Goal: Information Seeking & Learning: Find specific page/section

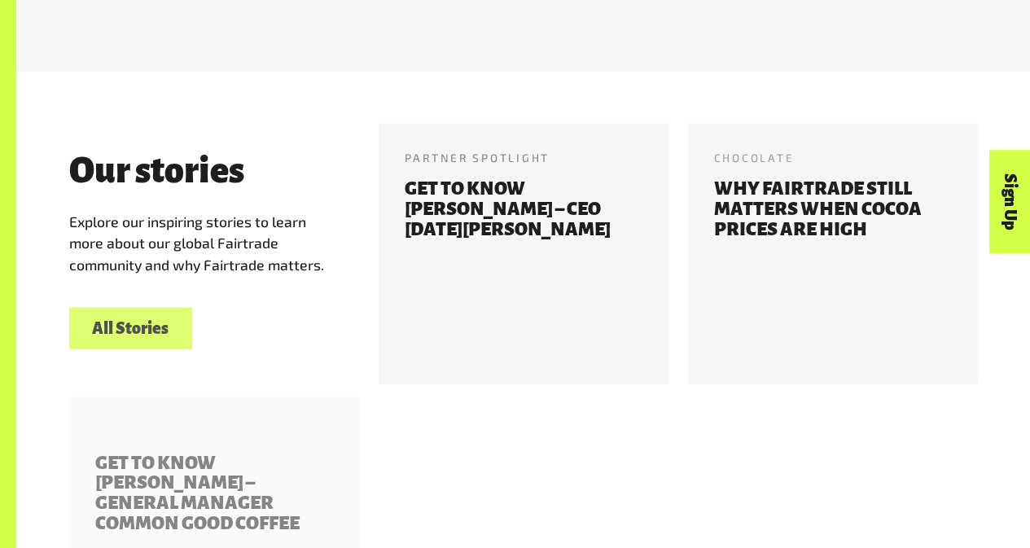
scroll to position [1686, 0]
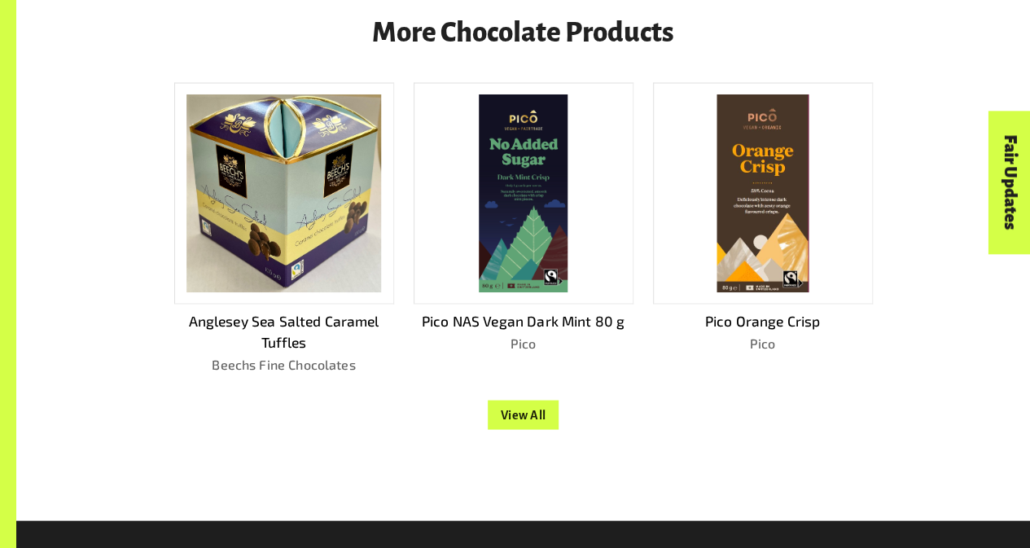
scroll to position [1446, 0]
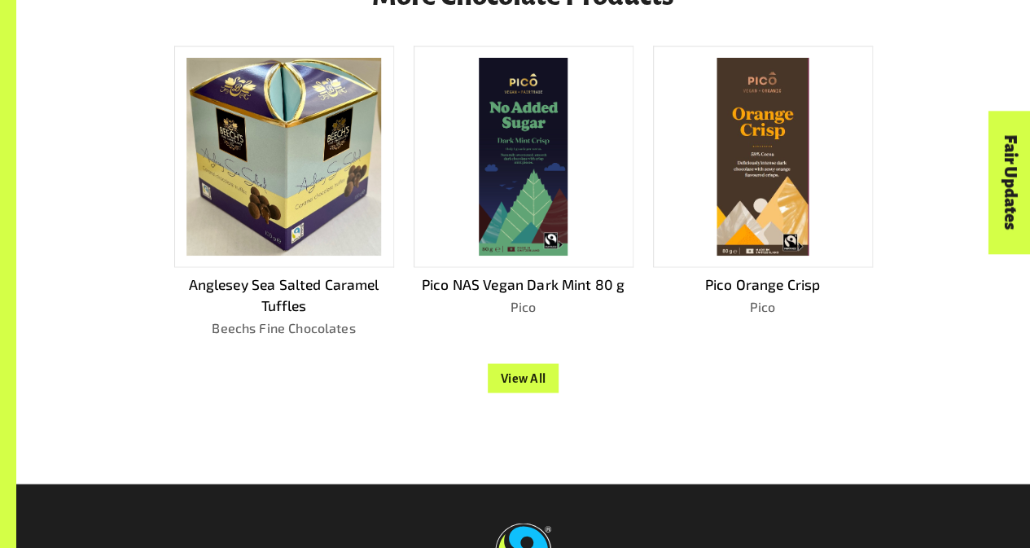
click at [523, 384] on button "View All" at bounding box center [524, 377] width 72 height 29
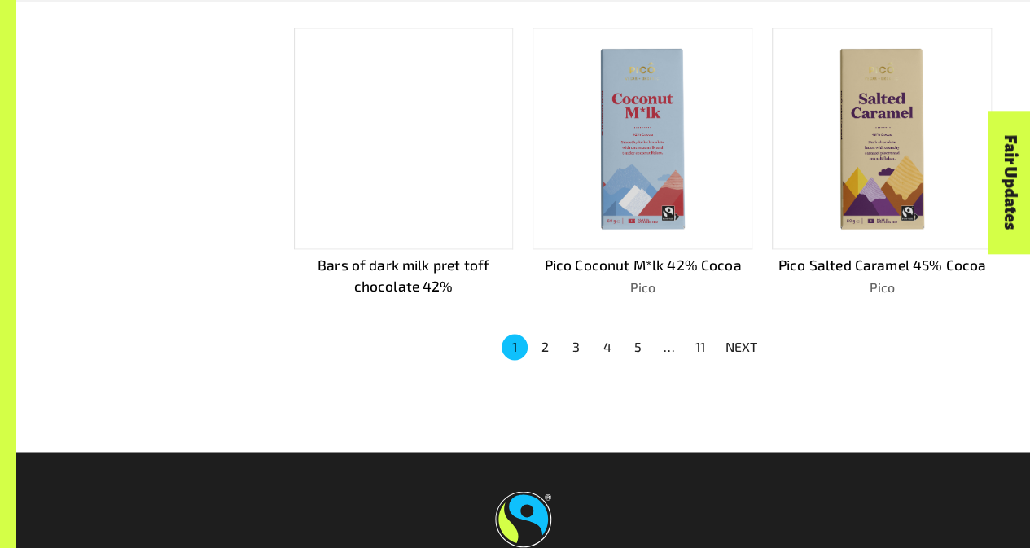
scroll to position [1260, 0]
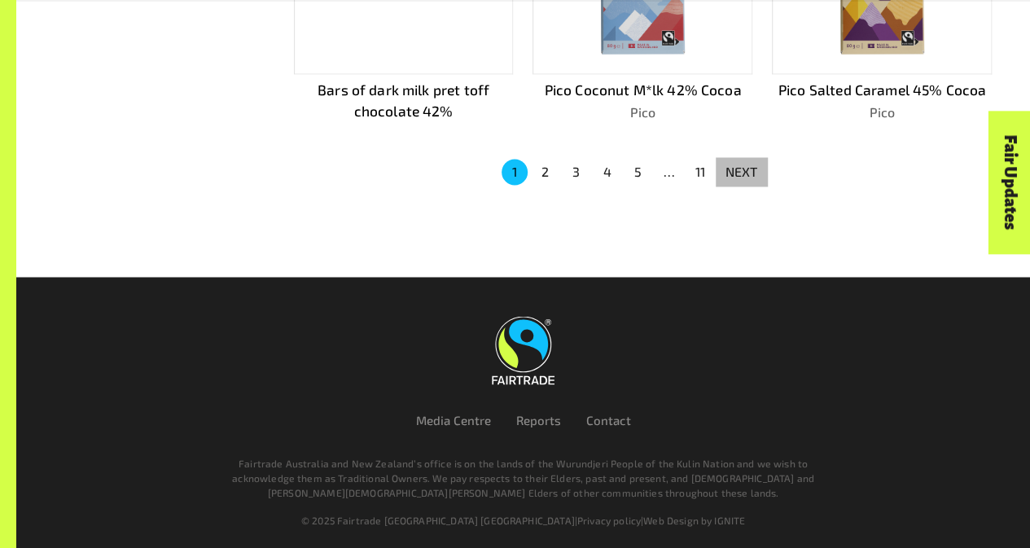
click at [732, 172] on p "NEXT" at bounding box center [741, 172] width 33 height 20
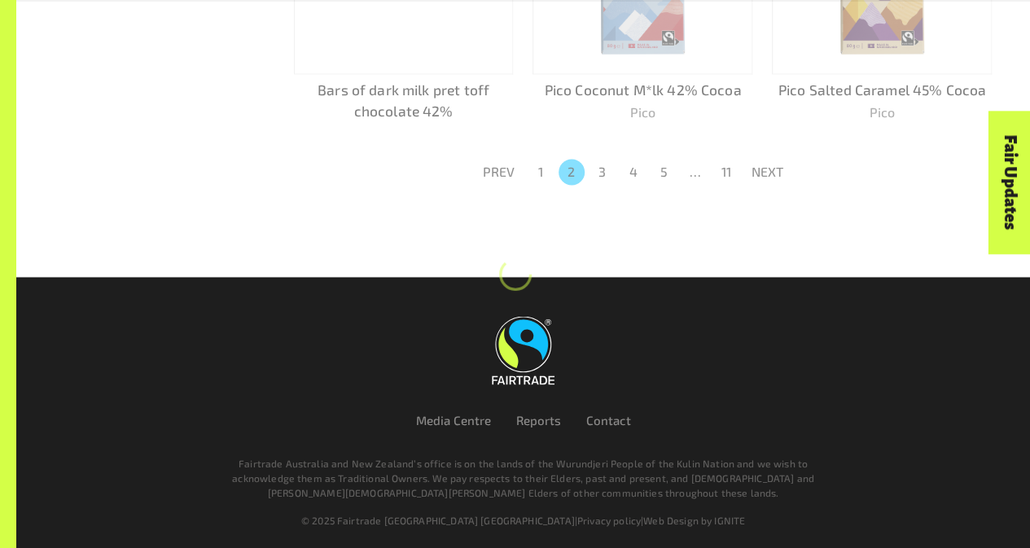
click at [763, 173] on p "NEXT" at bounding box center [767, 172] width 33 height 20
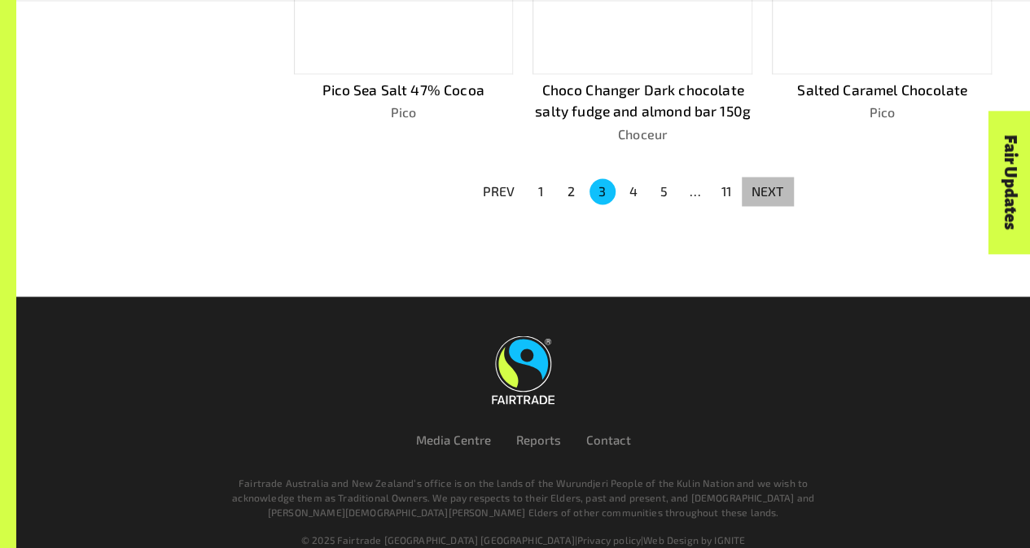
scroll to position [1279, 0]
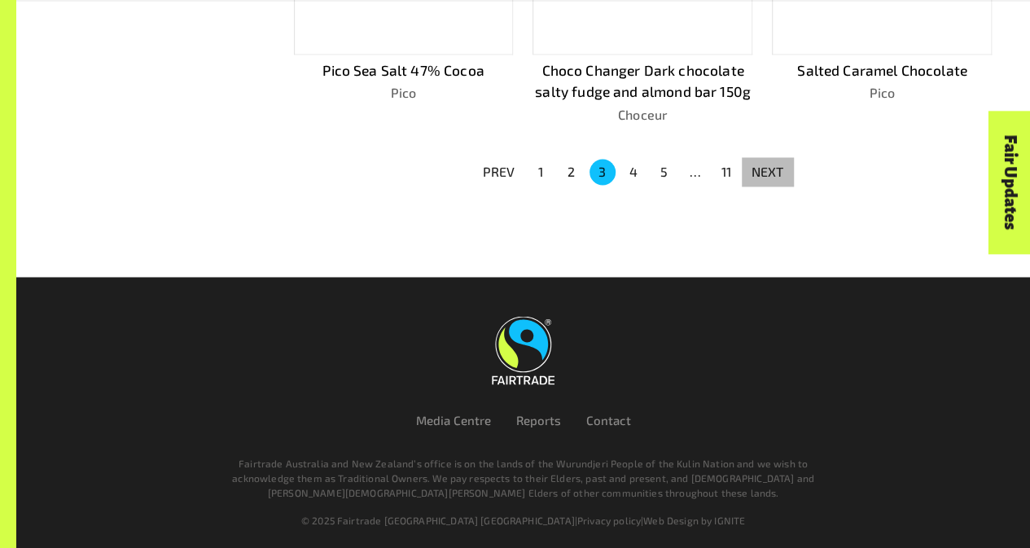
click at [760, 172] on p "NEXT" at bounding box center [767, 172] width 33 height 20
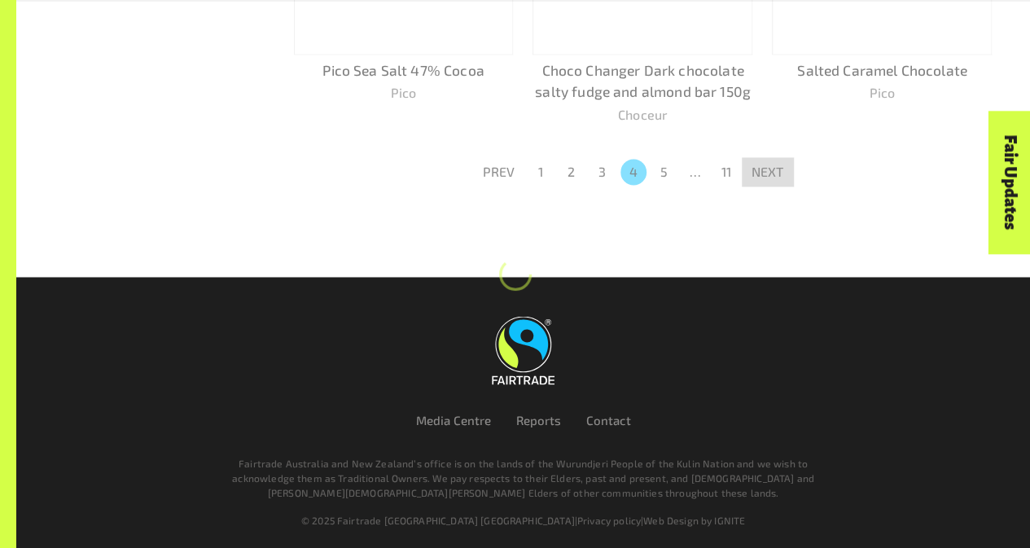
click at [760, 172] on p "NEXT" at bounding box center [767, 172] width 33 height 20
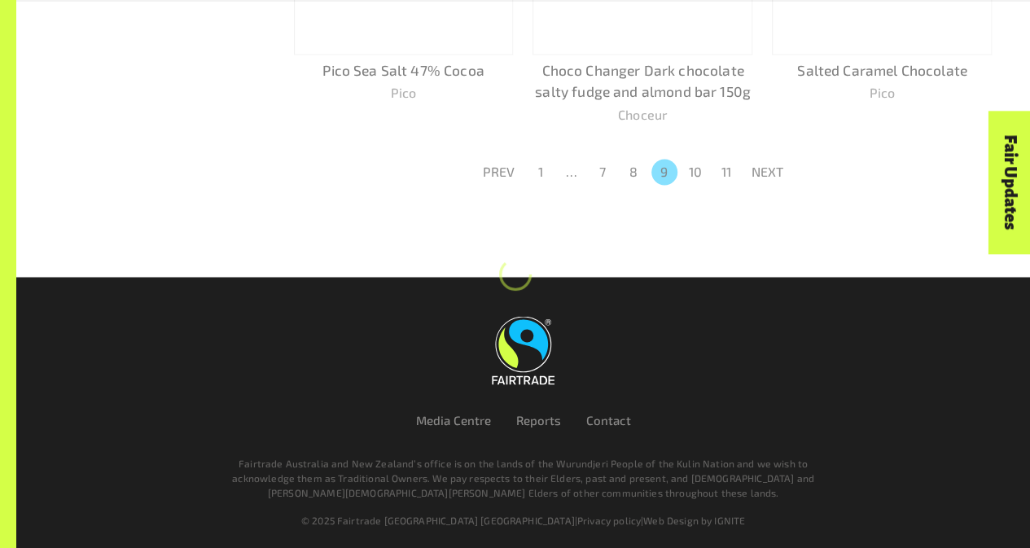
click at [760, 172] on p "NEXT" at bounding box center [767, 172] width 33 height 20
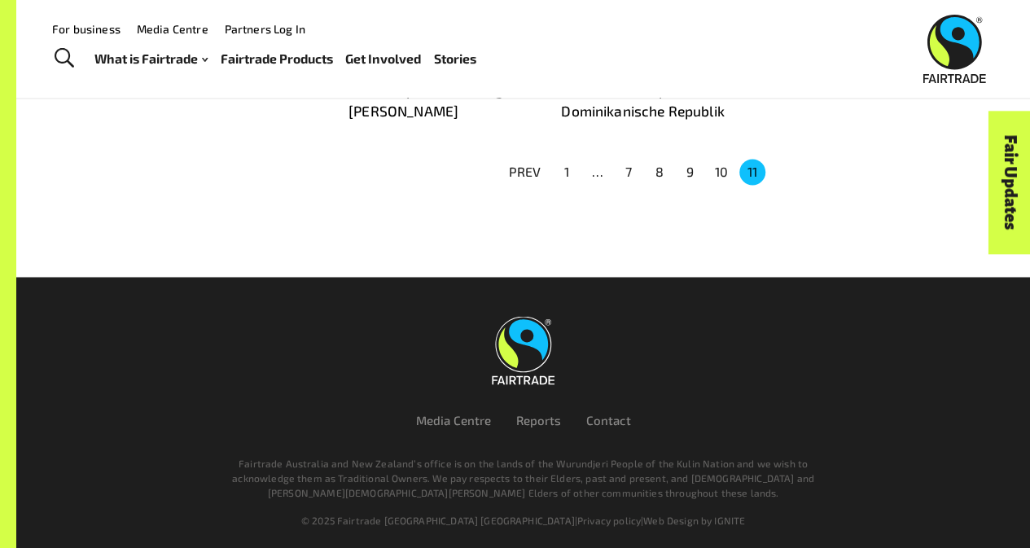
click at [562, 168] on button "1" at bounding box center [566, 172] width 26 height 26
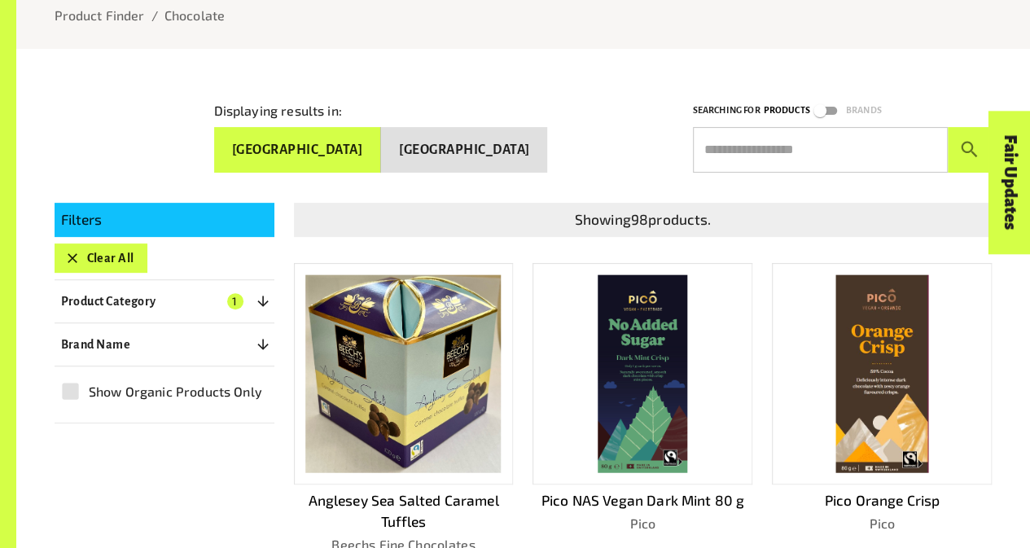
scroll to position [207, 0]
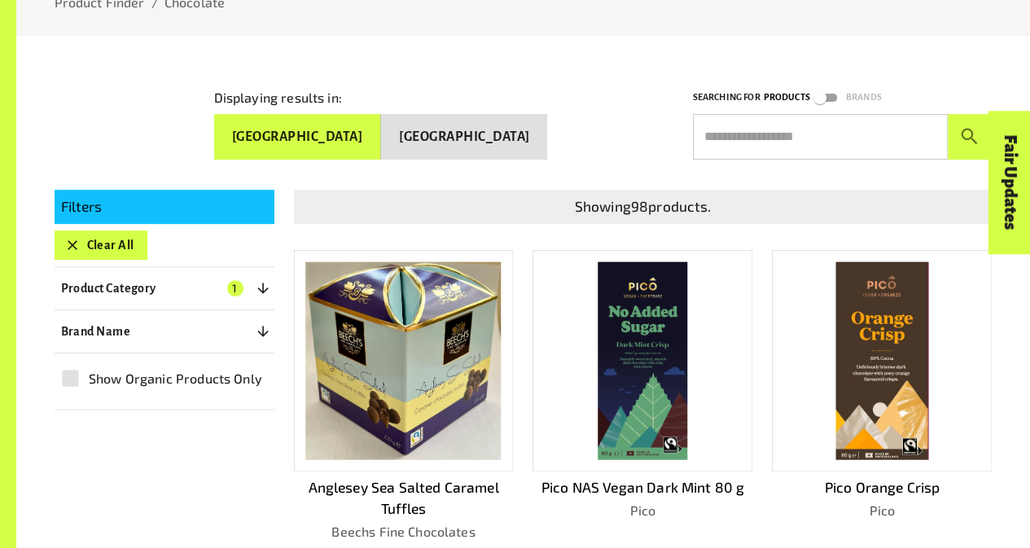
click at [143, 295] on button "Product Category 1" at bounding box center [165, 287] width 220 height 29
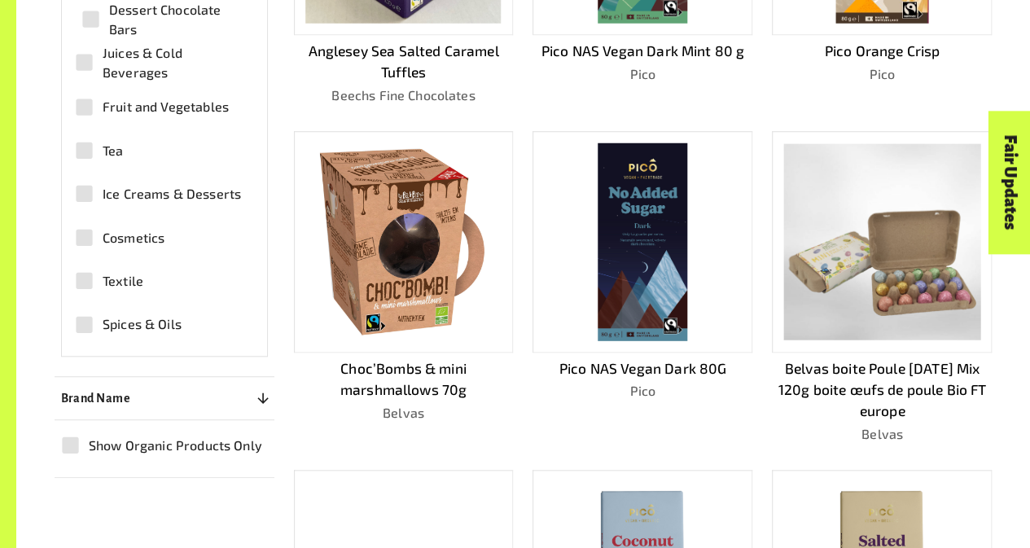
scroll to position [644, 0]
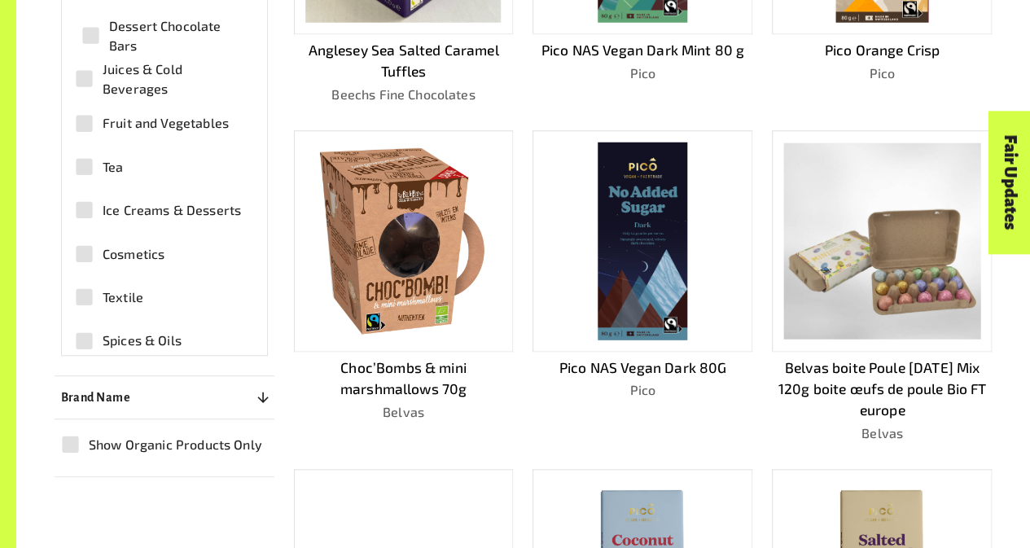
click at [112, 330] on span "Spices & Oils" at bounding box center [142, 340] width 79 height 20
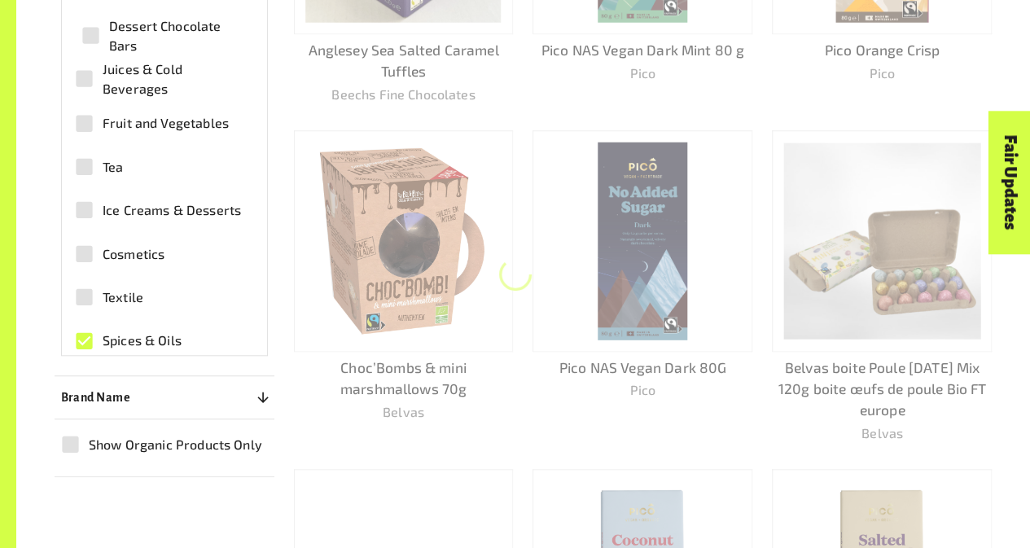
scroll to position [440, 0]
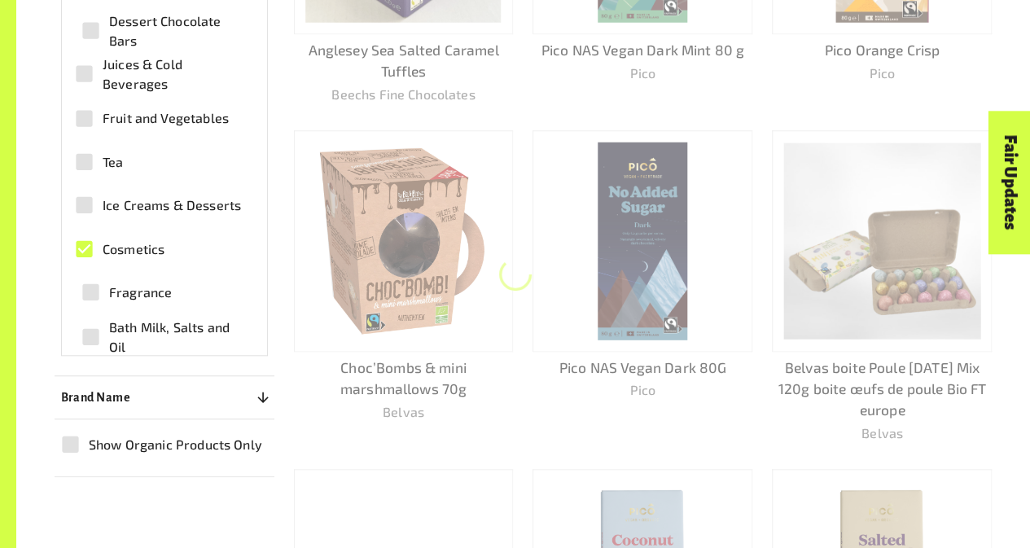
click at [103, 239] on span "Cosmetics" at bounding box center [134, 249] width 62 height 20
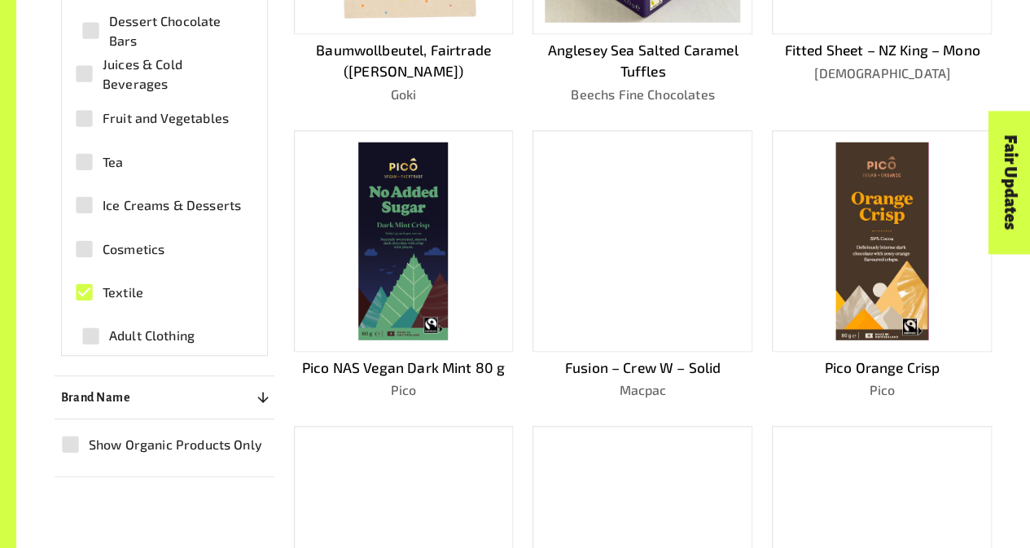
click at [107, 204] on span "Ice Creams & Desserts" at bounding box center [172, 205] width 138 height 20
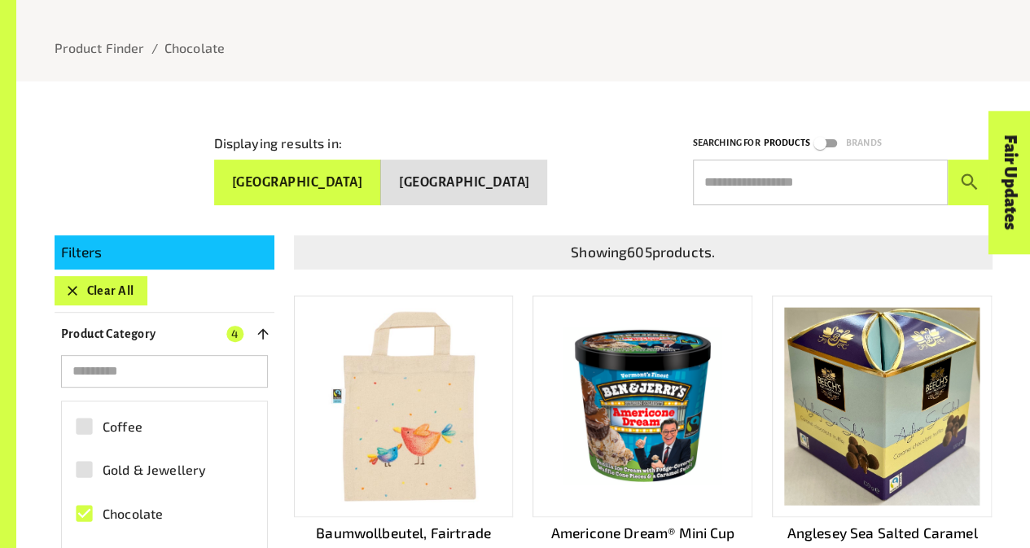
scroll to position [198, 0]
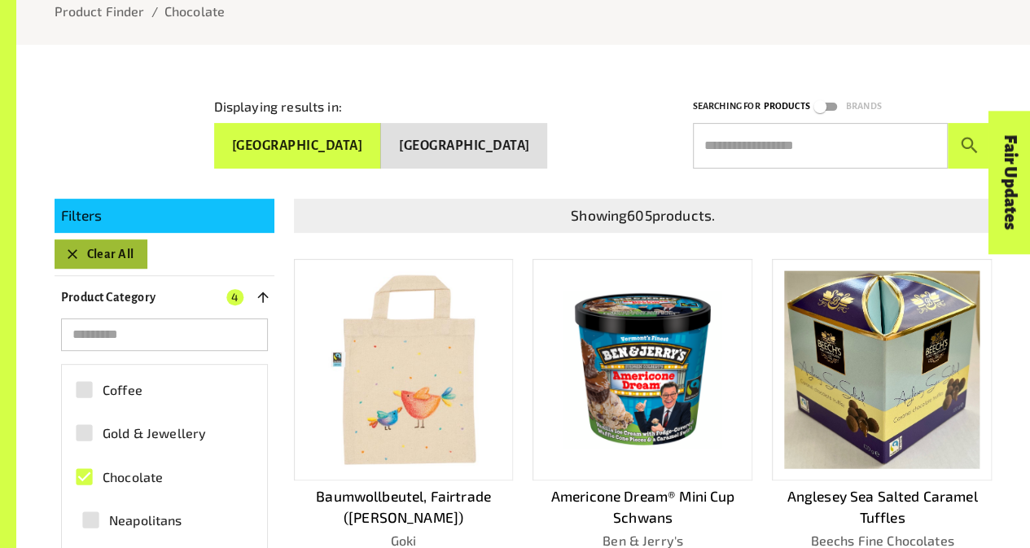
click at [75, 249] on icon "button" at bounding box center [73, 254] width 10 height 10
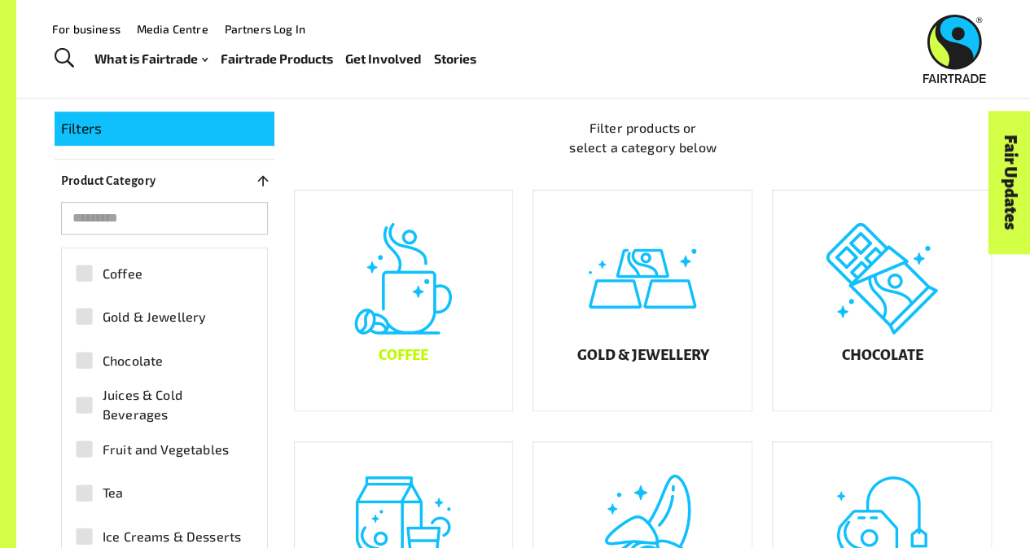
scroll to position [274, 0]
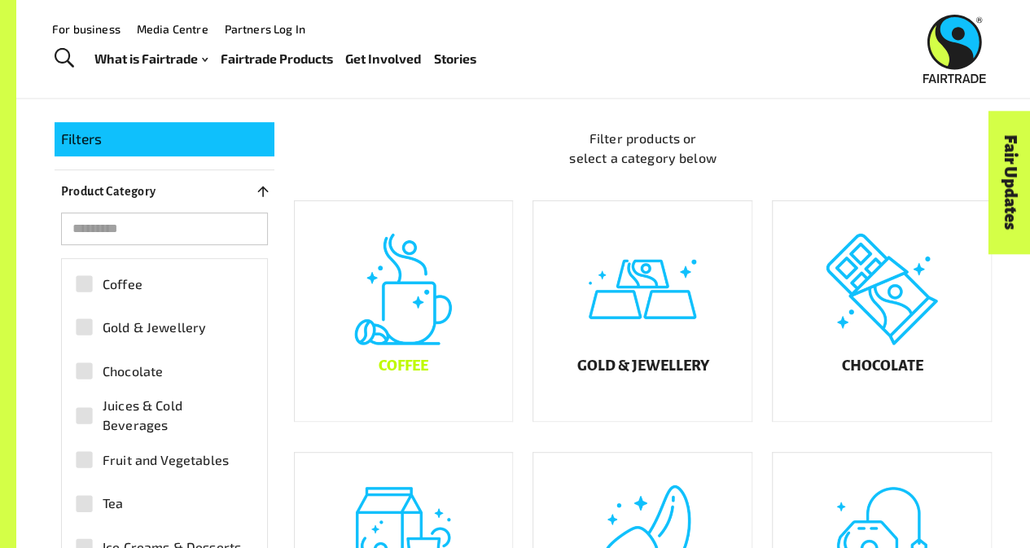
click at [451, 356] on div "Coffee" at bounding box center [404, 311] width 218 height 220
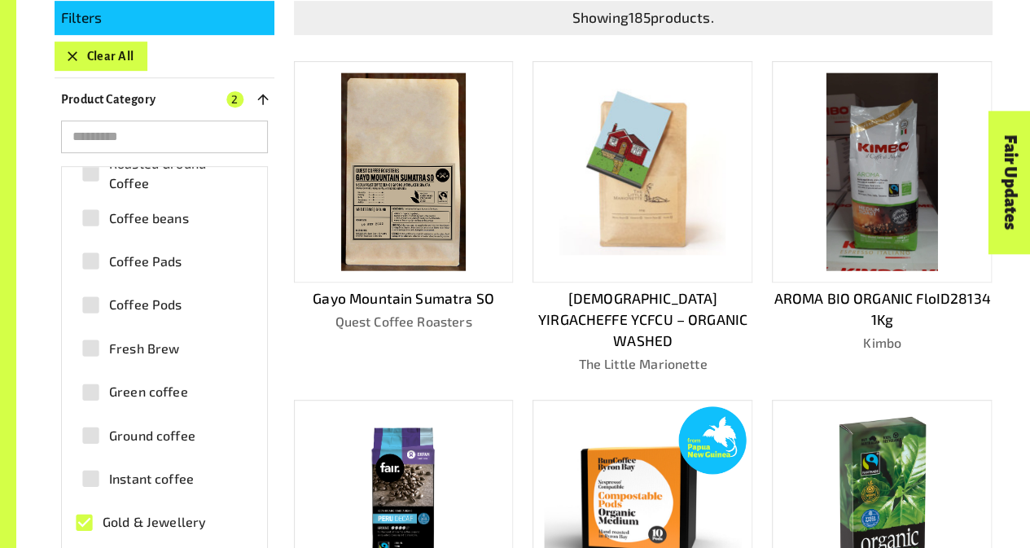
scroll to position [107, 0]
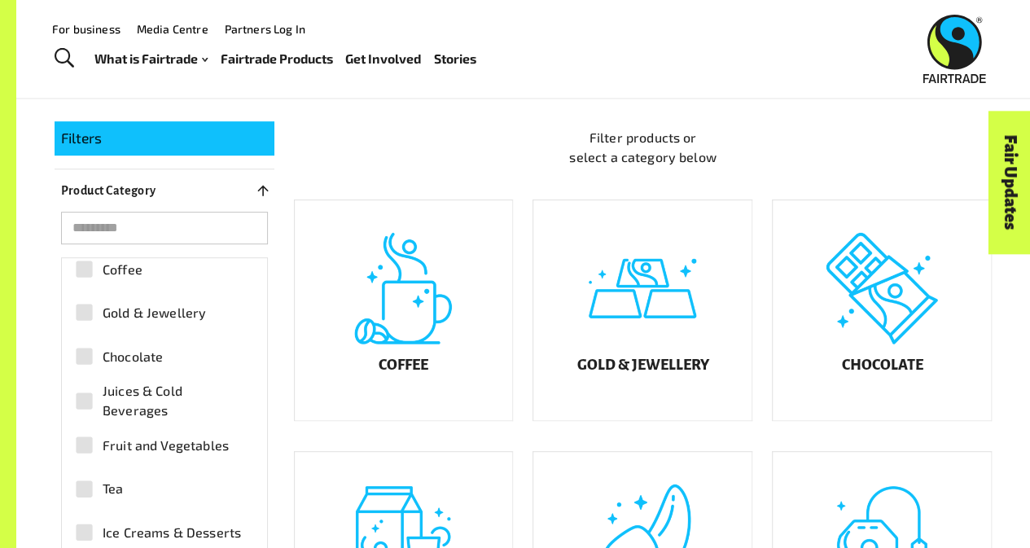
scroll to position [274, 0]
click at [505, 359] on div "Coffee" at bounding box center [404, 311] width 218 height 220
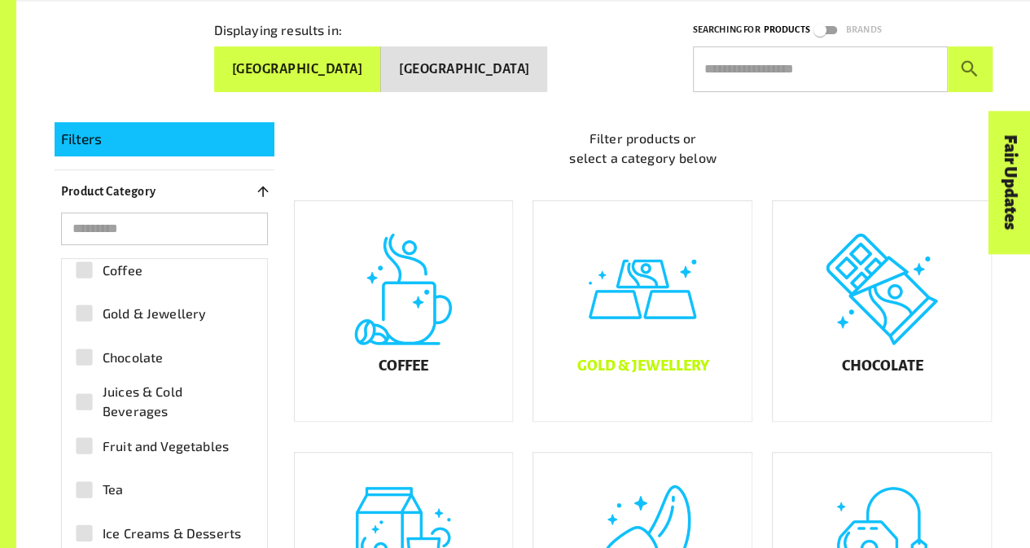
click at [627, 344] on div "Gold & Jewellery" at bounding box center [642, 311] width 218 height 220
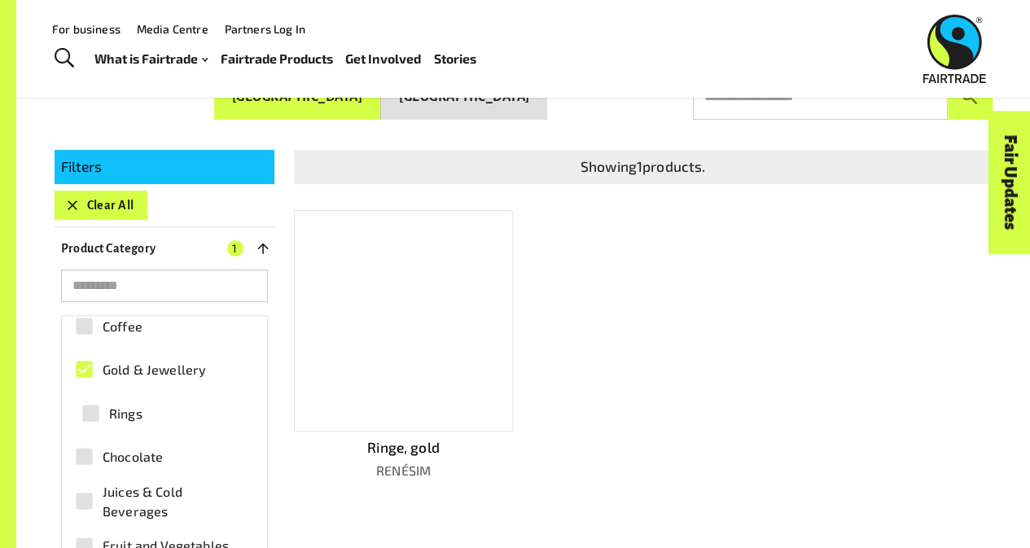
click at [505, 247] on div at bounding box center [404, 320] width 220 height 221
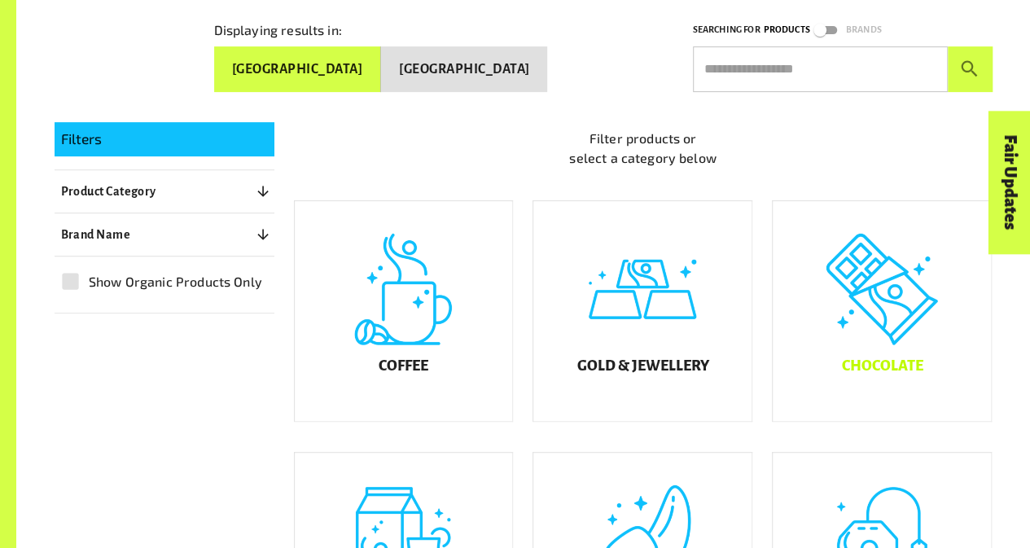
click at [859, 317] on div "Chocolate" at bounding box center [881, 311] width 218 height 220
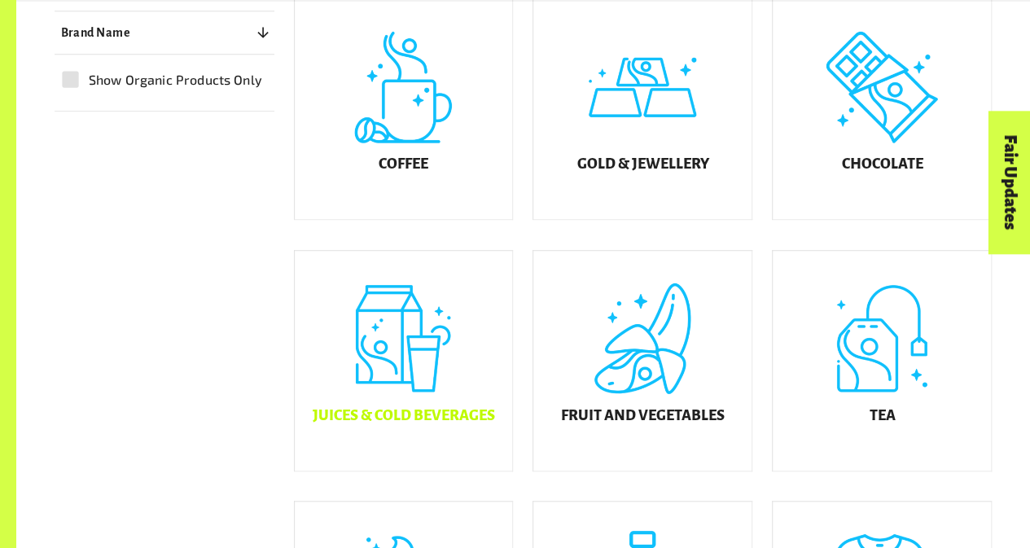
click at [349, 370] on div "Juices & Cold Beverages" at bounding box center [404, 361] width 218 height 220
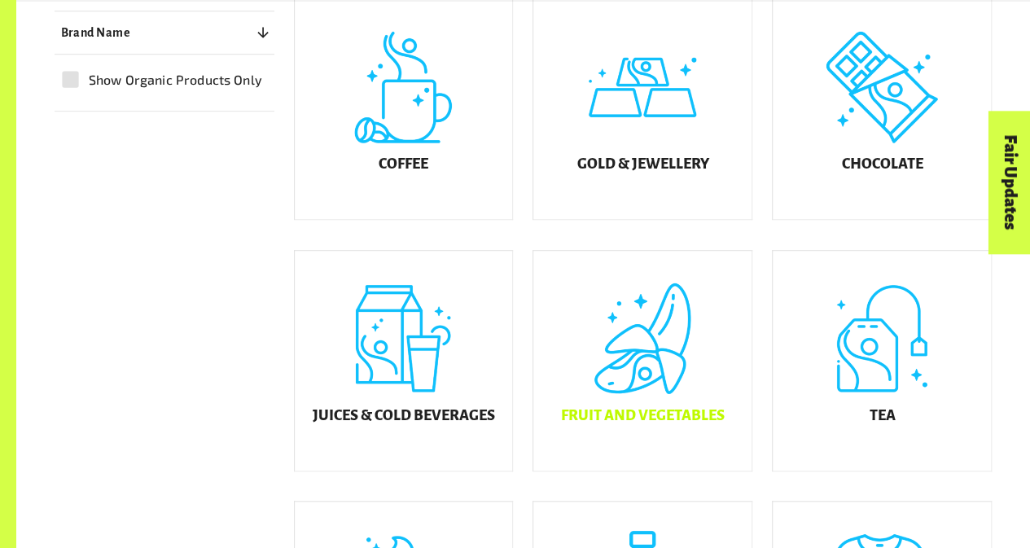
click at [693, 370] on div "Fruit and Vegetables" at bounding box center [642, 361] width 218 height 220
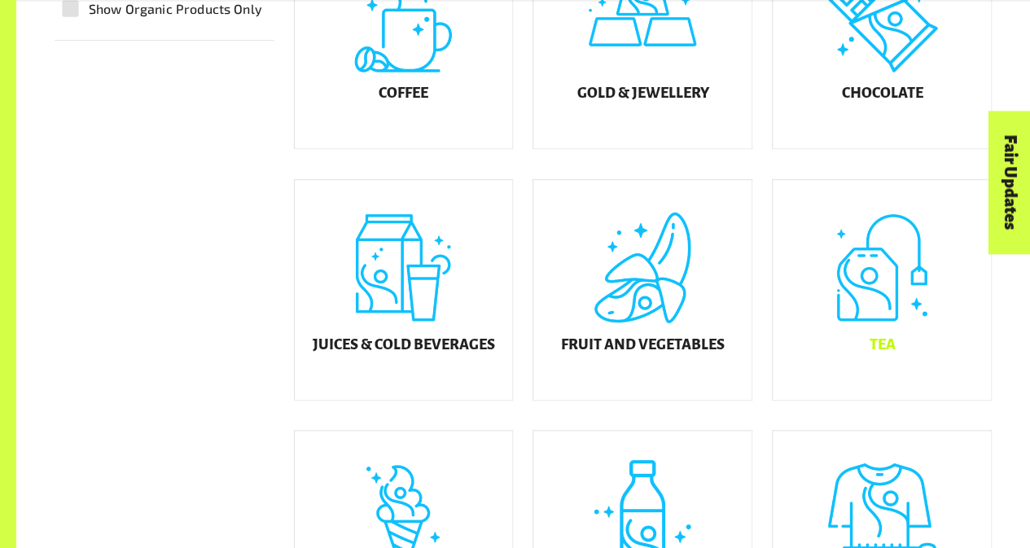
click at [920, 307] on div "Tea" at bounding box center [881, 290] width 218 height 220
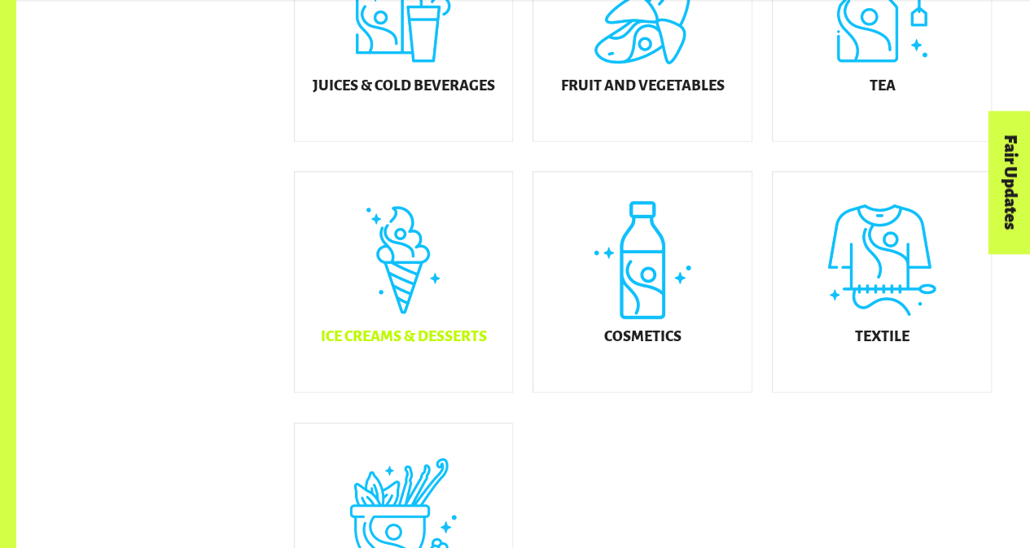
click at [348, 324] on div "Ice Creams & Desserts" at bounding box center [404, 282] width 218 height 220
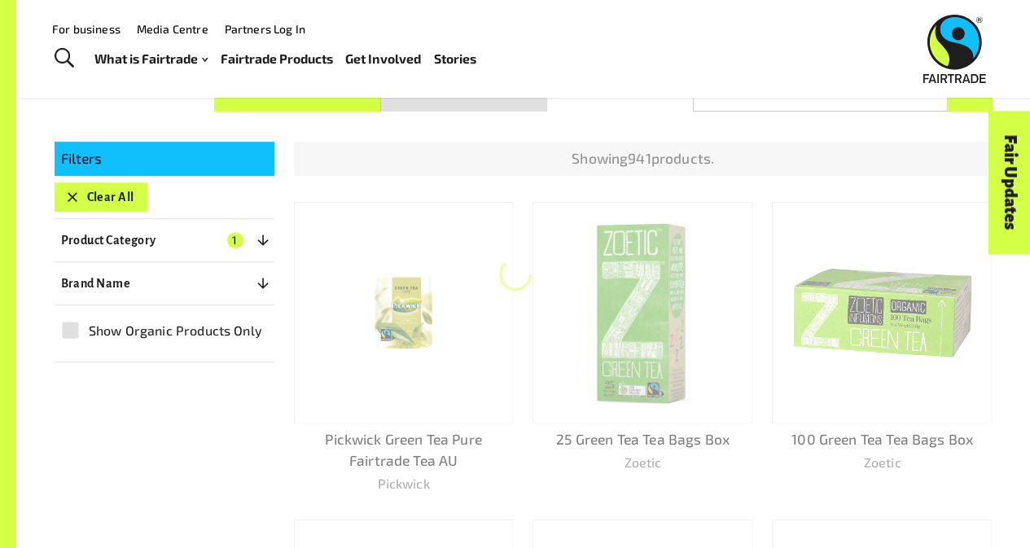
scroll to position [247, 0]
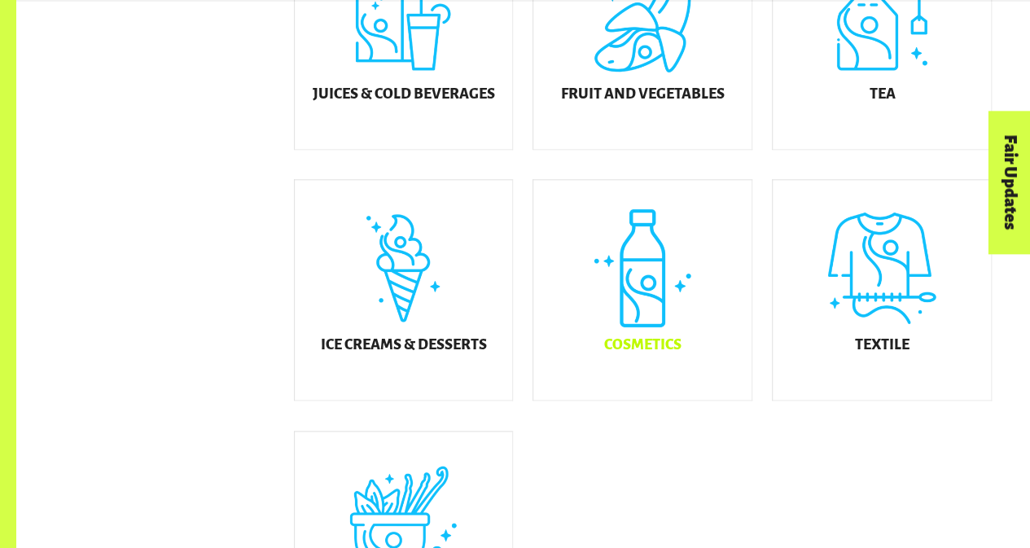
scroll to position [806, 0]
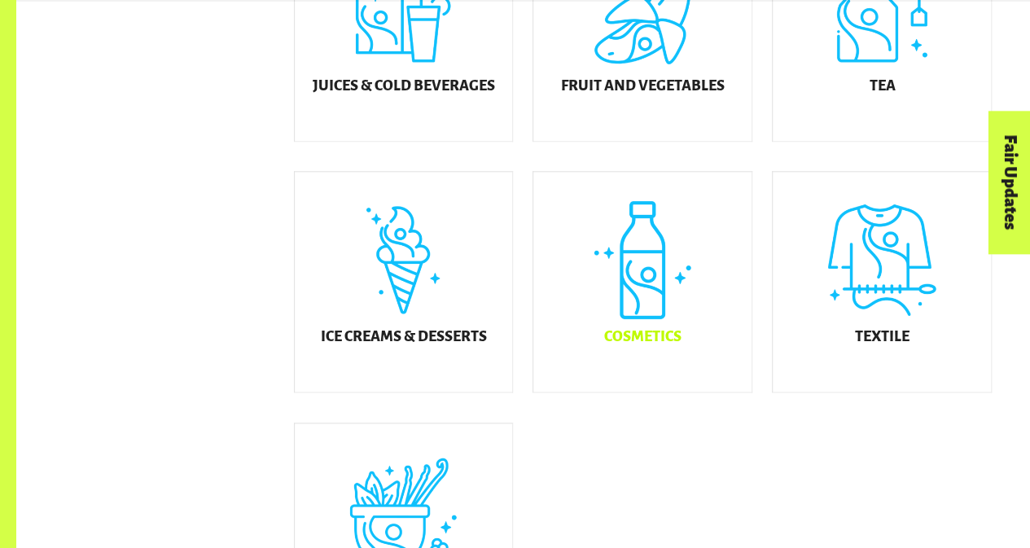
click at [689, 321] on div "Cosmetics" at bounding box center [642, 282] width 218 height 220
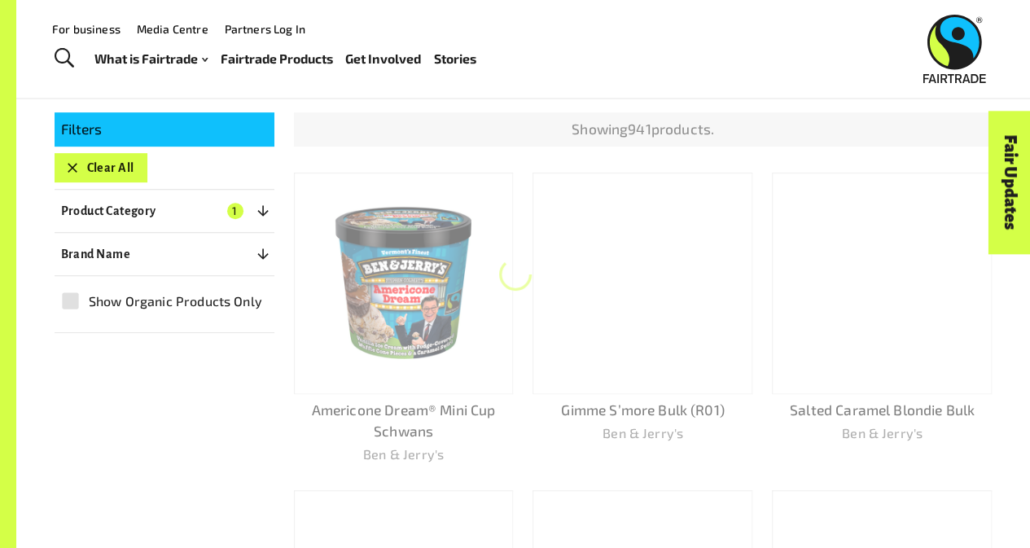
scroll to position [247, 0]
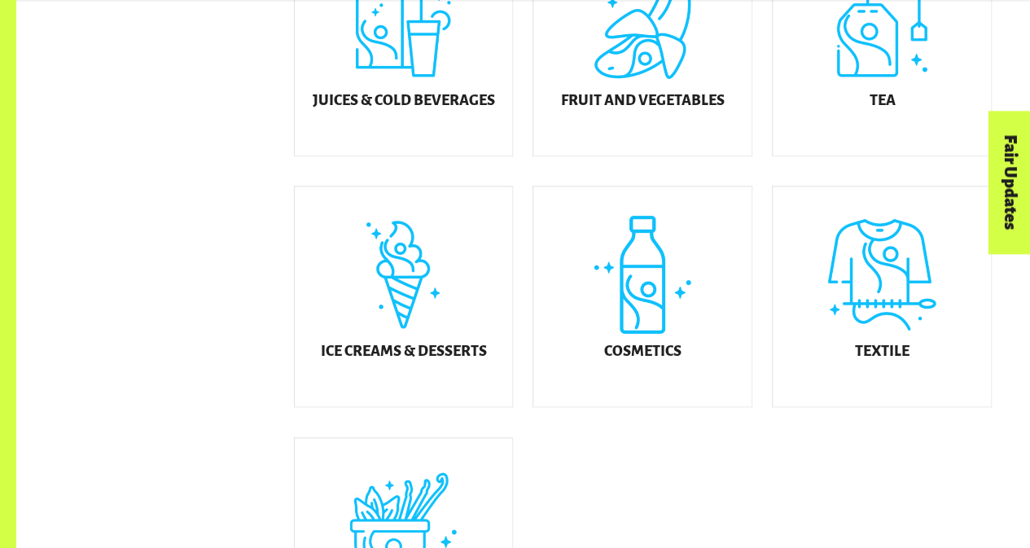
scroll to position [806, 0]
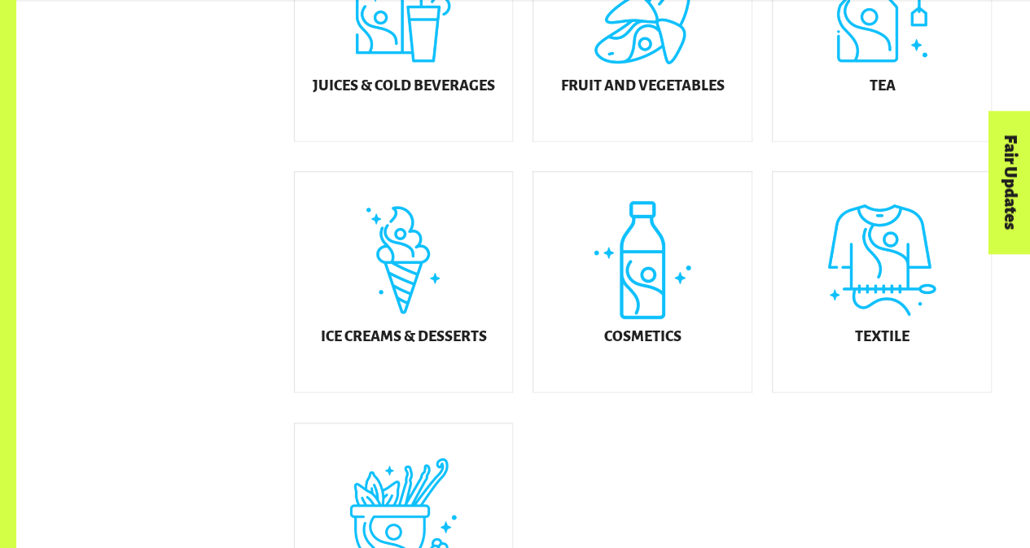
click at [904, 245] on div "Fair Updates" at bounding box center [917, 233] width 142 height 42
click at [868, 343] on div "Textile" at bounding box center [881, 282] width 218 height 220
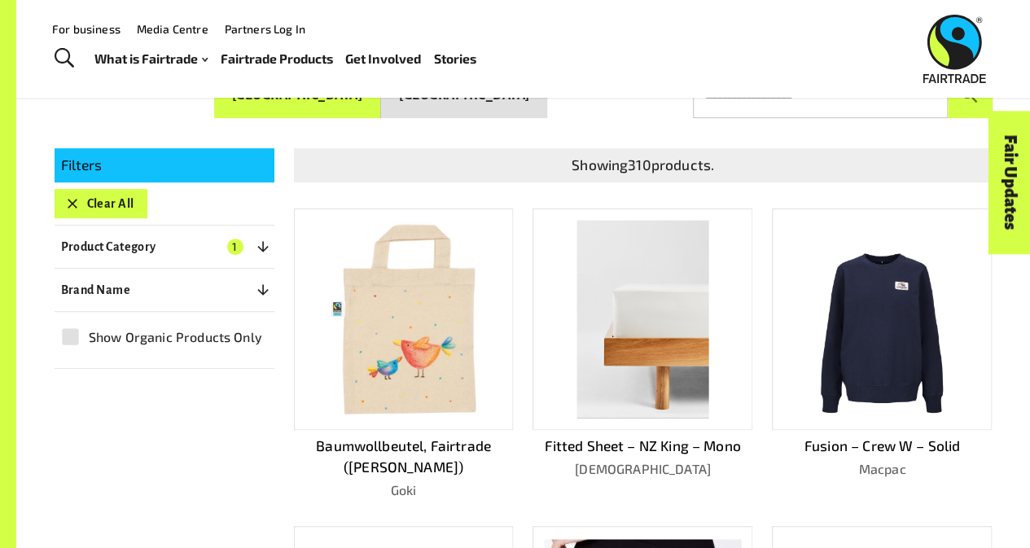
scroll to position [247, 0]
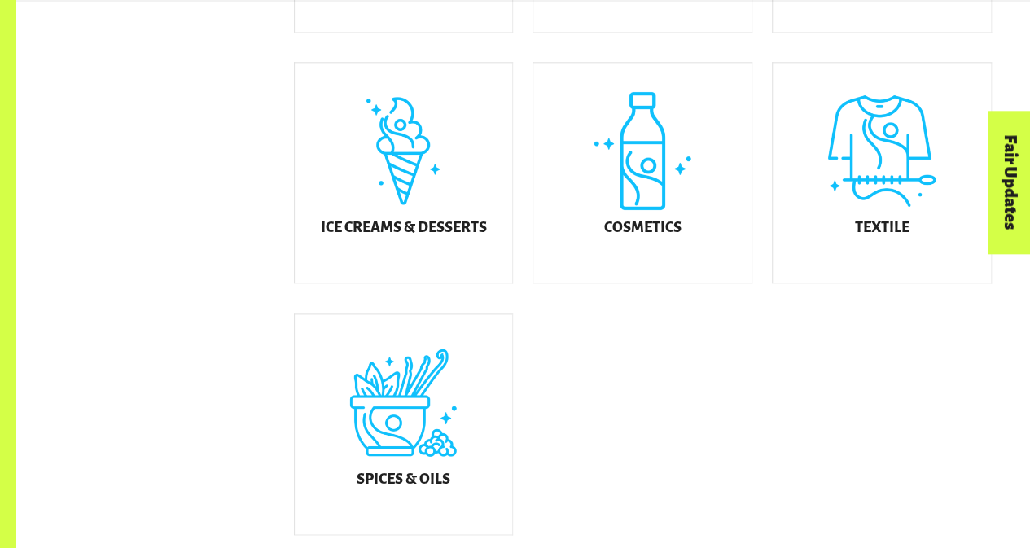
scroll to position [1203, 0]
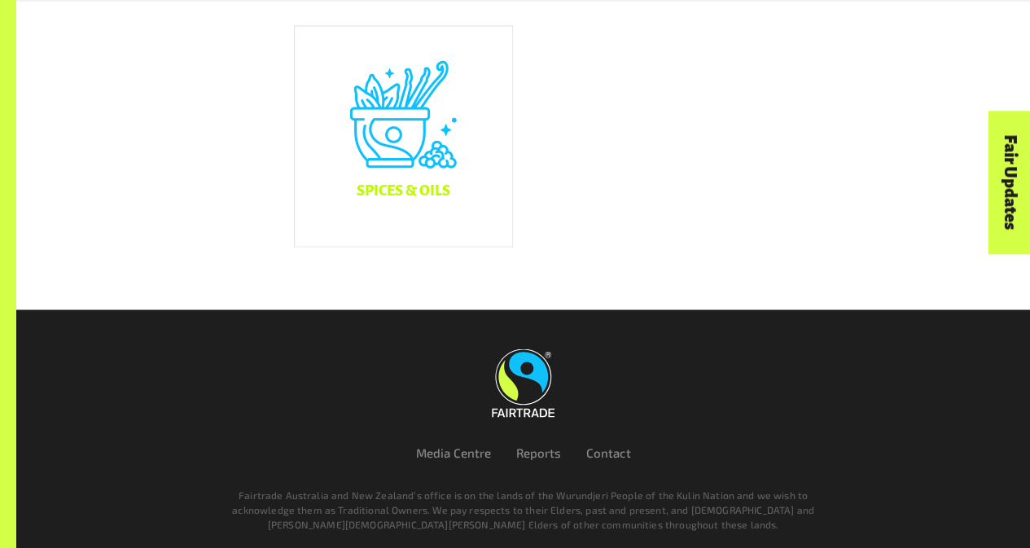
click at [453, 112] on div "Spices & Oils" at bounding box center [404, 136] width 218 height 220
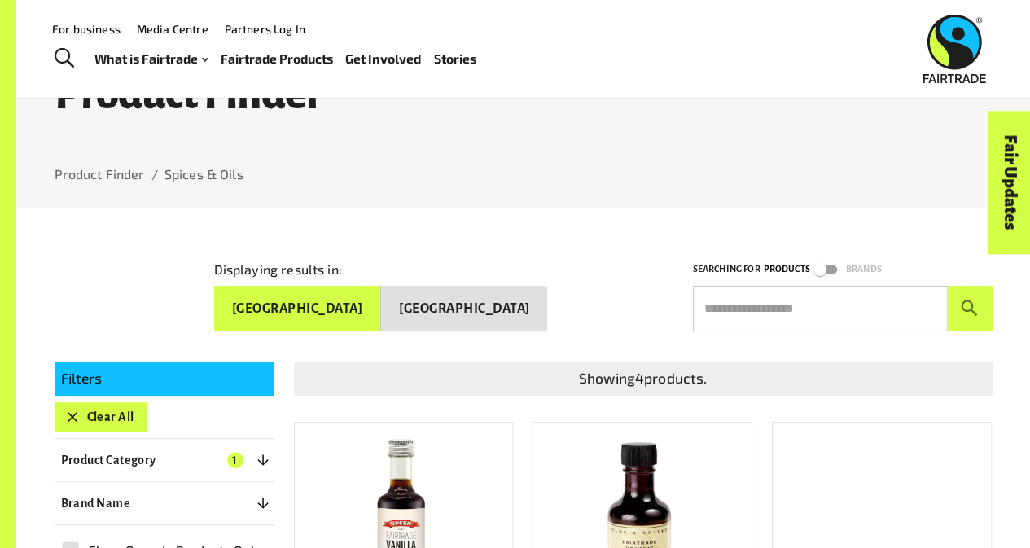
scroll to position [29, 0]
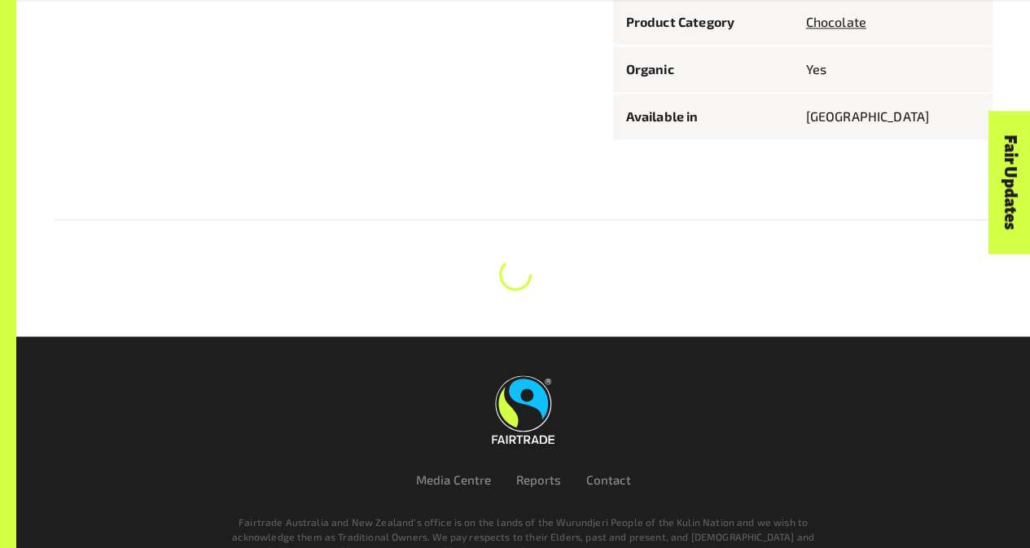
scroll to position [1139, 0]
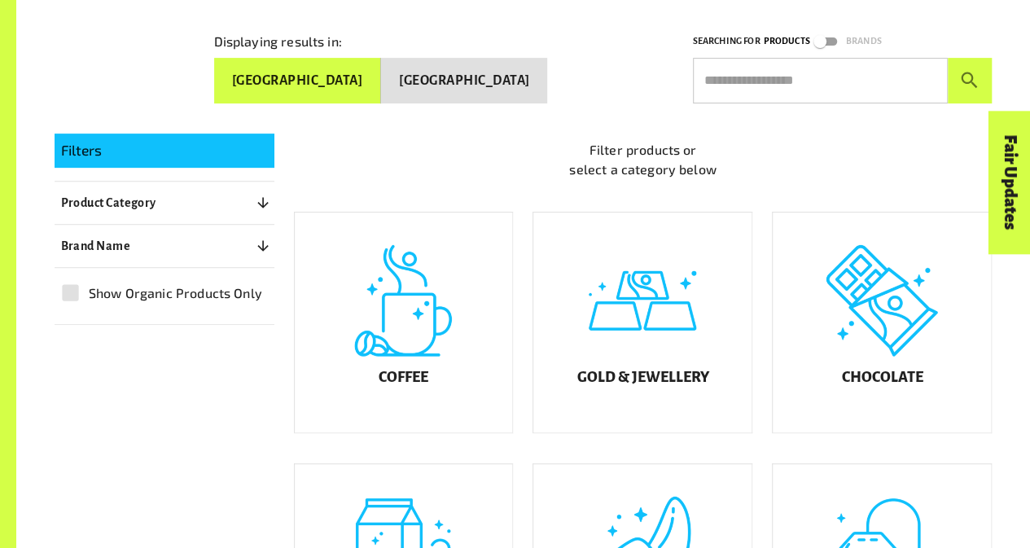
scroll to position [316, 0]
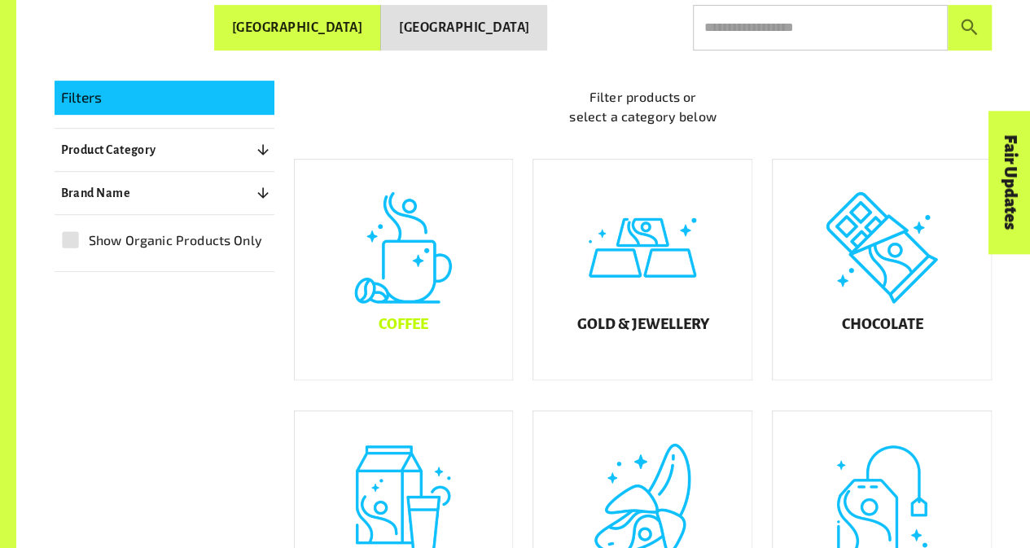
click at [469, 273] on div "Coffee" at bounding box center [404, 270] width 218 height 220
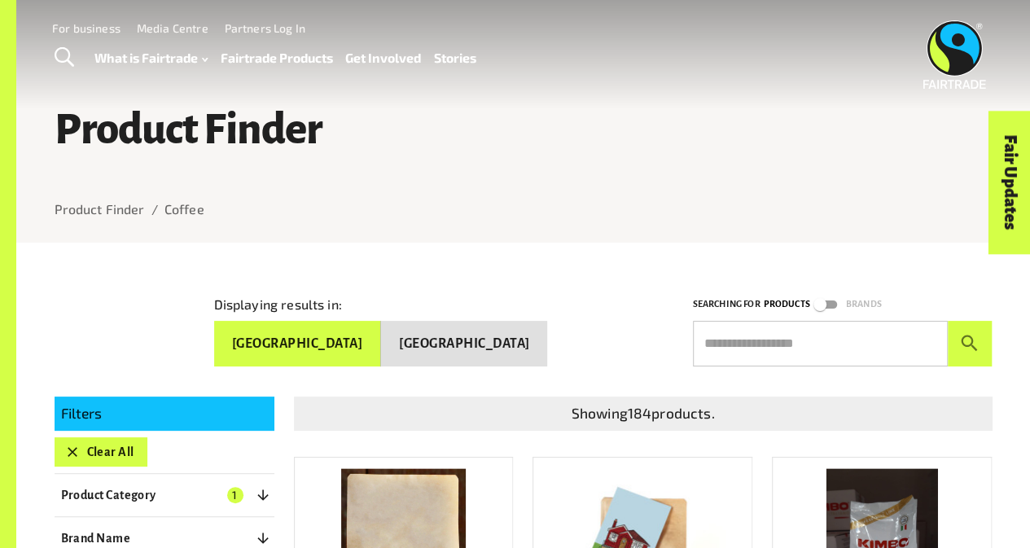
click at [720, 348] on input "text" at bounding box center [820, 344] width 255 height 46
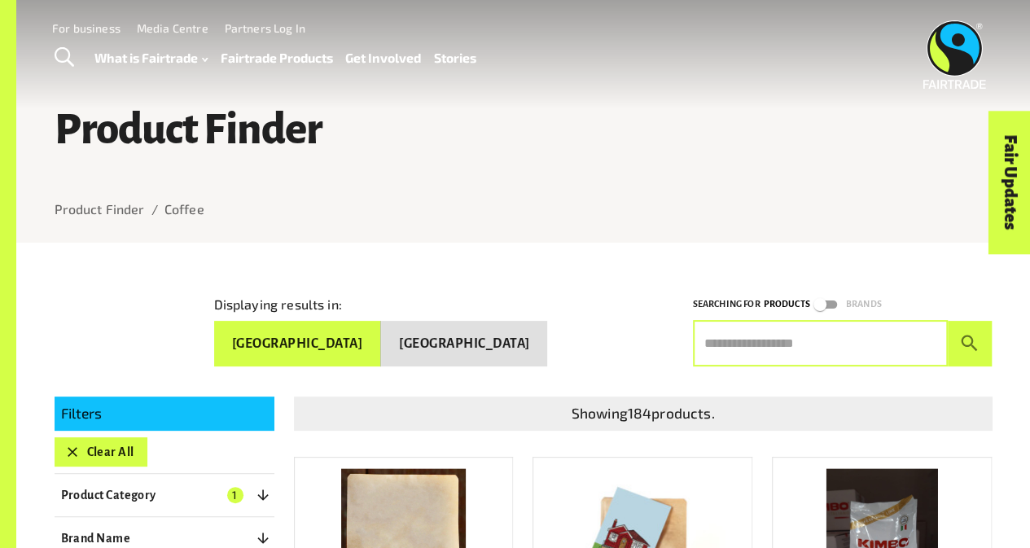
paste input "**********"
type input "**********"
click at [947, 321] on button "submit" at bounding box center [969, 344] width 45 height 46
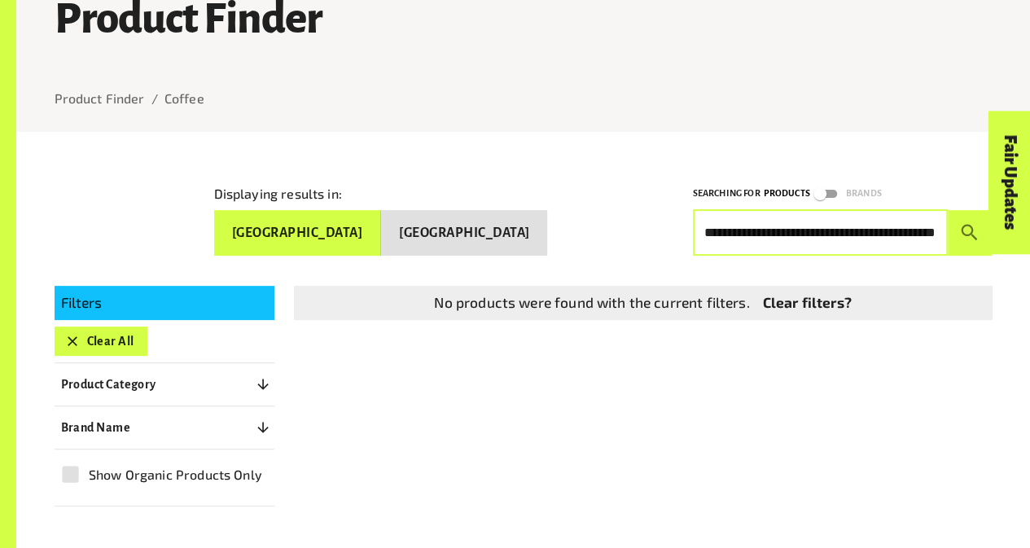
scroll to position [199, 0]
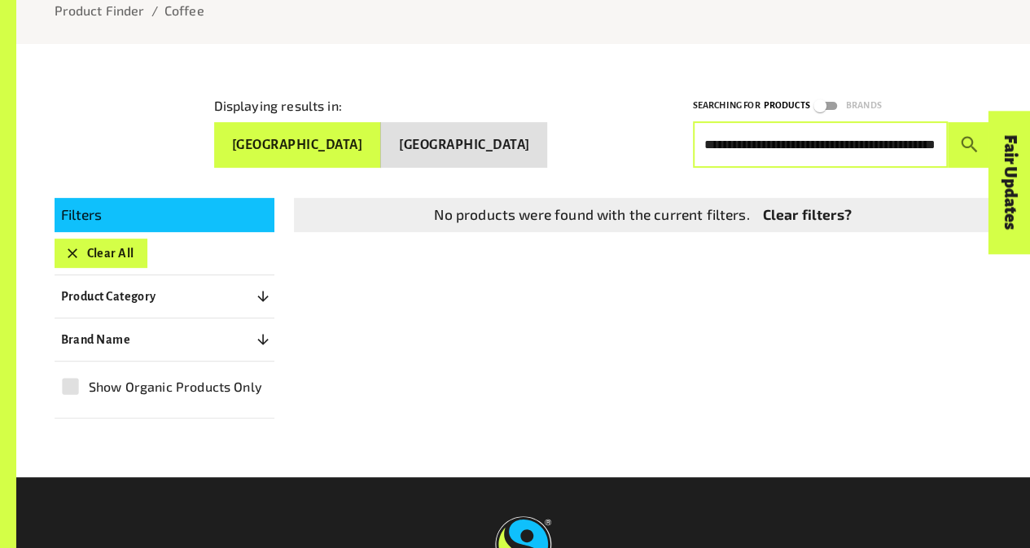
click at [902, 138] on input "**********" at bounding box center [820, 145] width 255 height 46
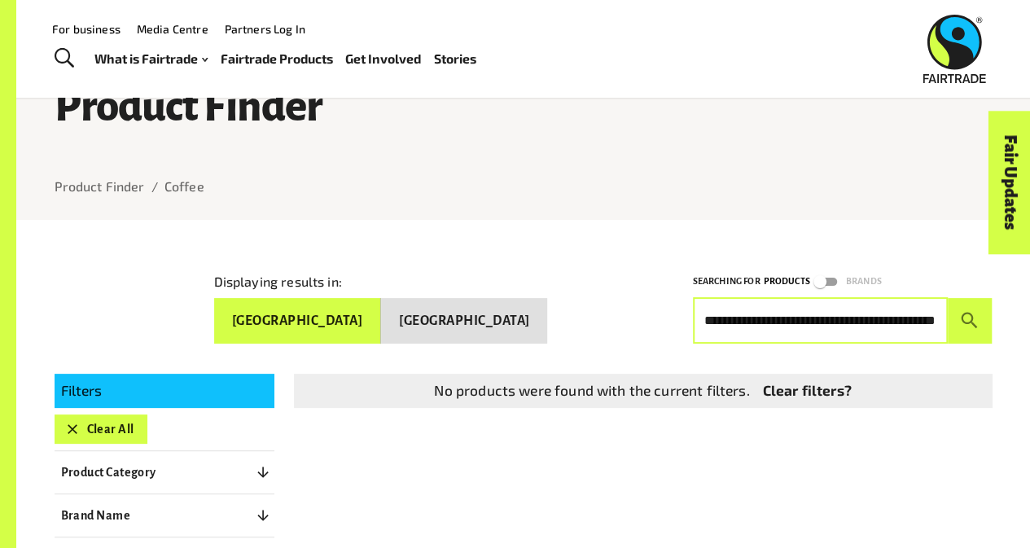
scroll to position [0, 0]
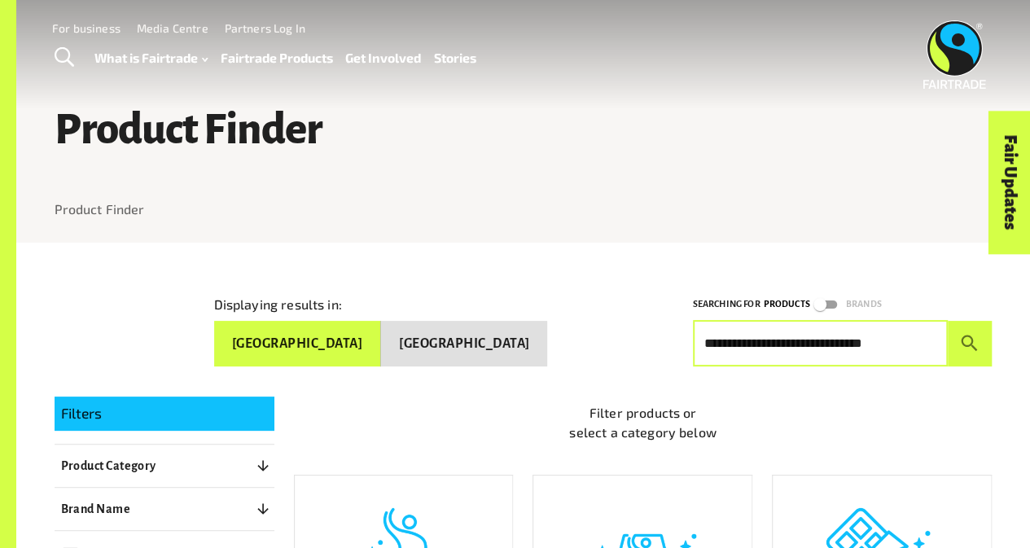
type input "**********"
click at [947, 321] on button "submit" at bounding box center [969, 344] width 45 height 46
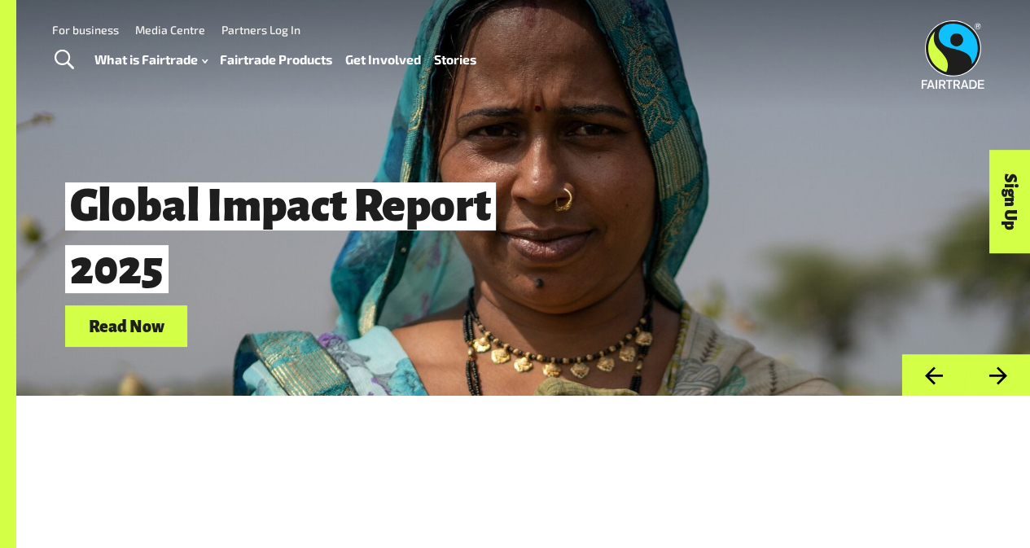
scroll to position [19, 0]
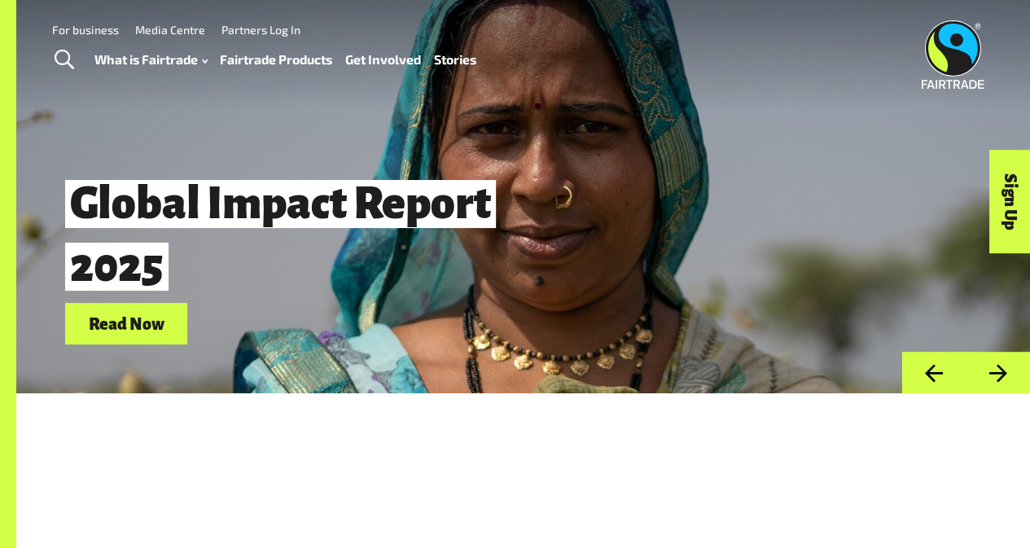
click at [289, 61] on link "Fairtrade Products" at bounding box center [276, 59] width 112 height 23
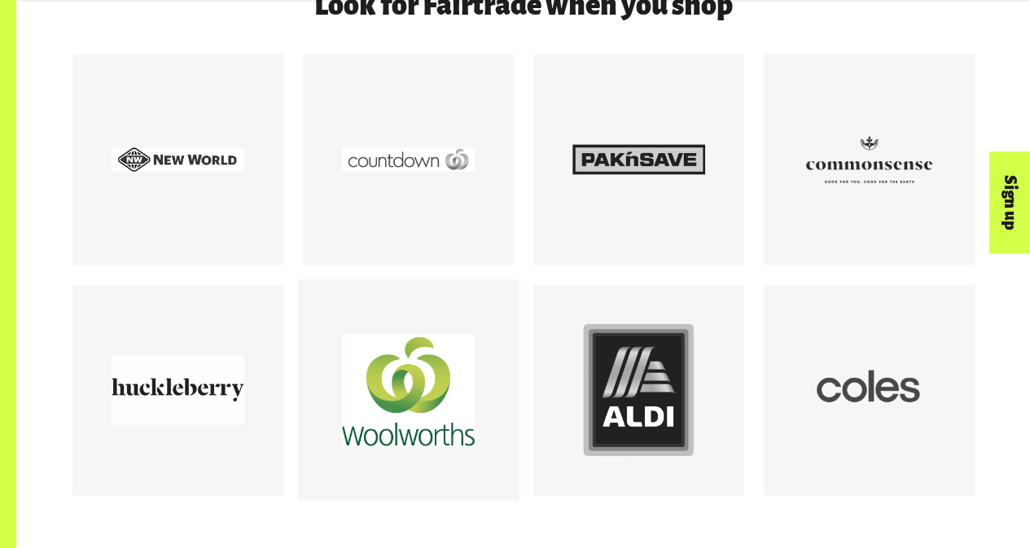
scroll to position [1447, 0]
click at [453, 393] on div at bounding box center [408, 389] width 133 height 133
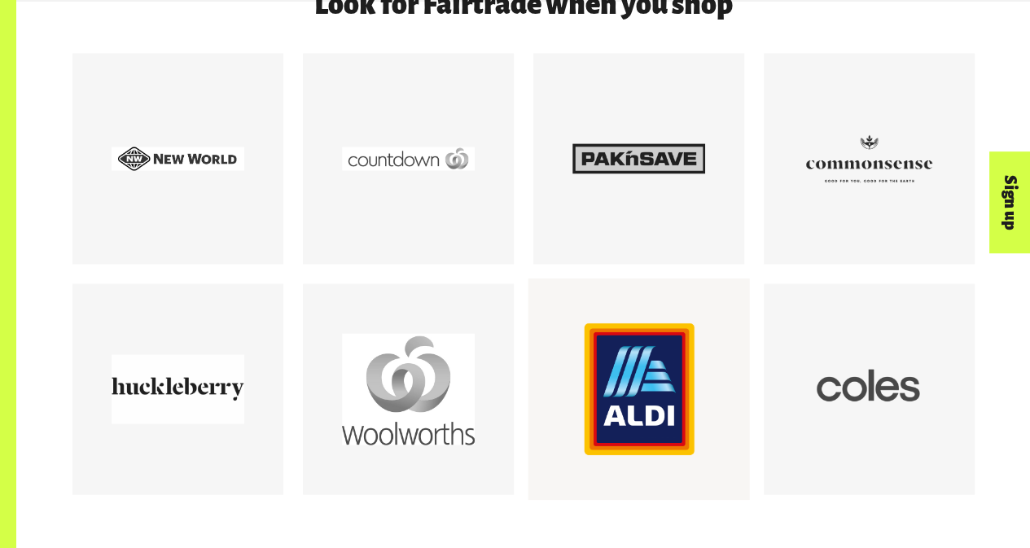
click at [677, 376] on div at bounding box center [638, 389] width 133 height 133
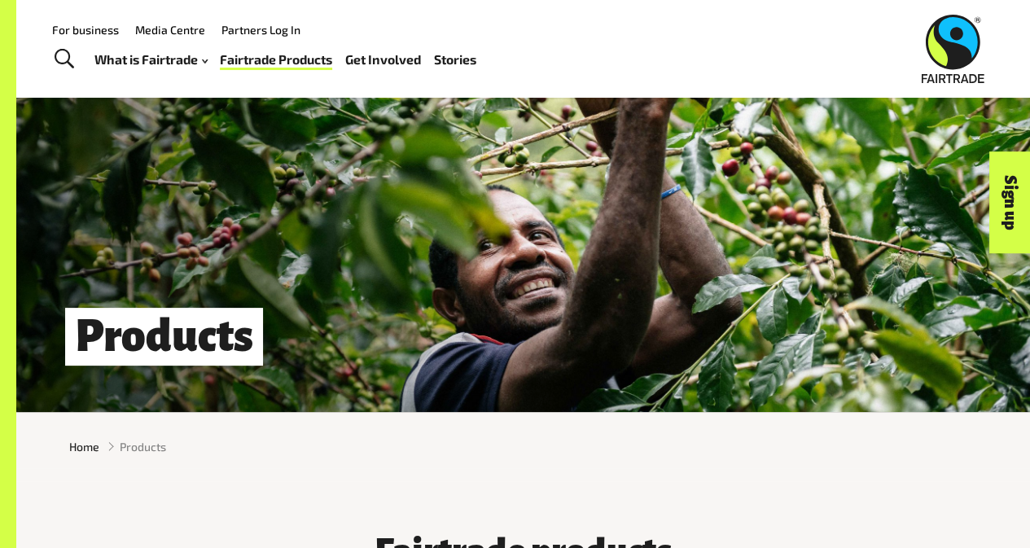
scroll to position [0, 0]
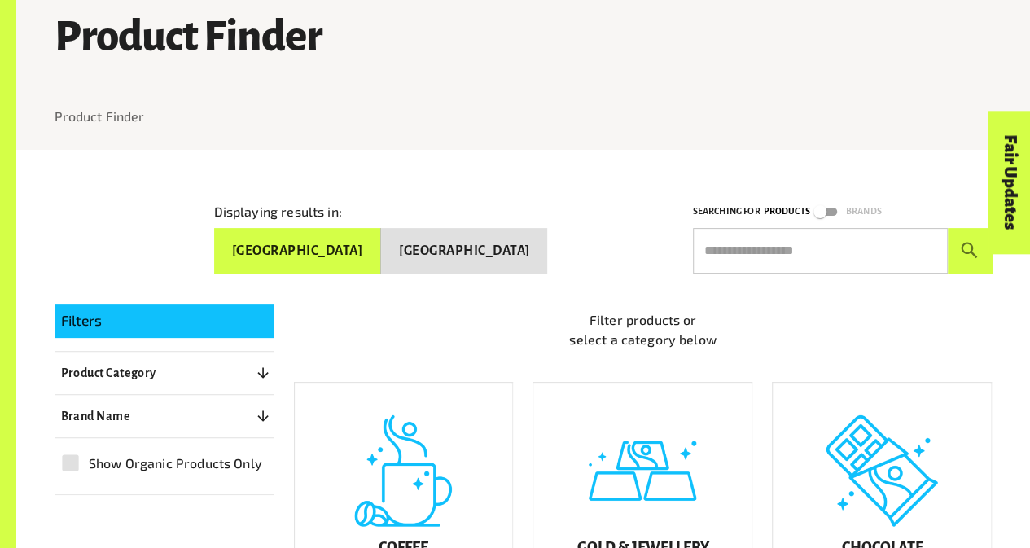
scroll to position [166, 0]
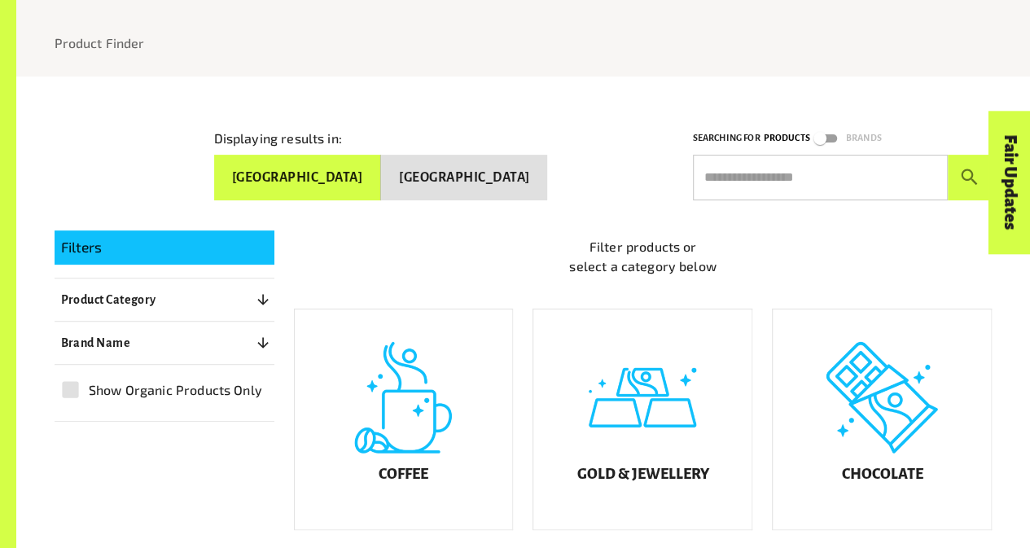
click at [786, 168] on input "text" at bounding box center [820, 178] width 255 height 46
paste input "**********"
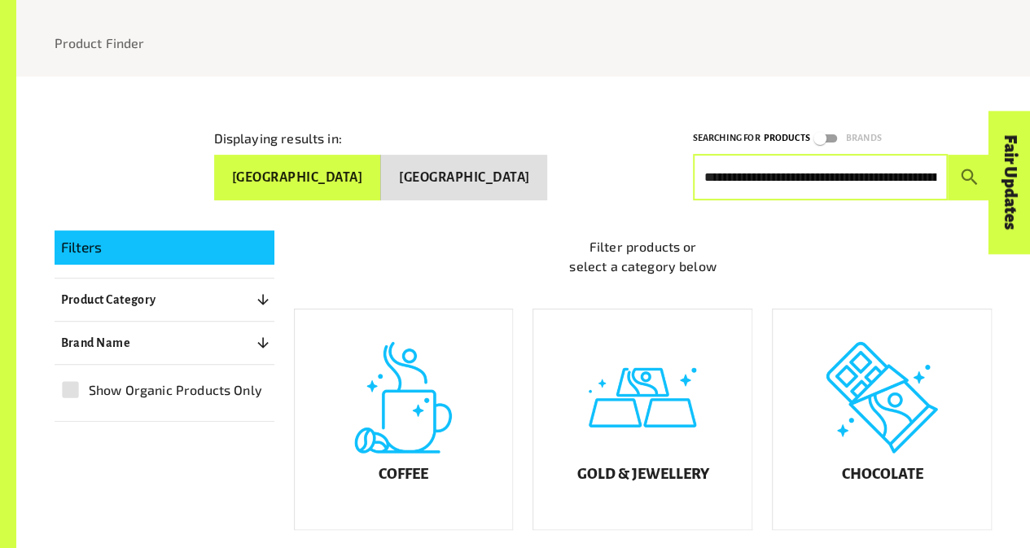
scroll to position [0, 1284]
type input "**********"
click at [947, 155] on button "submit" at bounding box center [969, 178] width 45 height 46
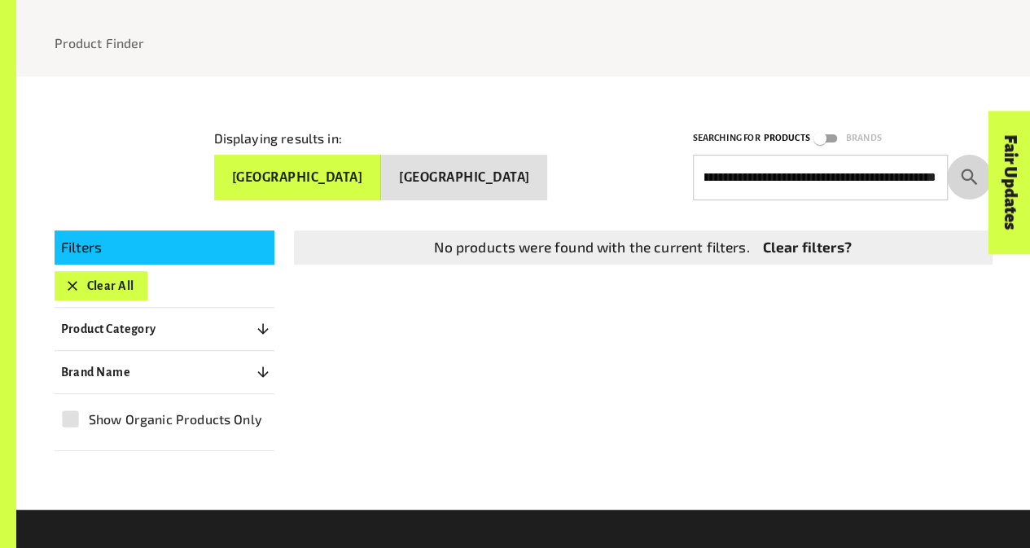
scroll to position [0, 0]
click at [965, 157] on button "submit" at bounding box center [969, 178] width 45 height 46
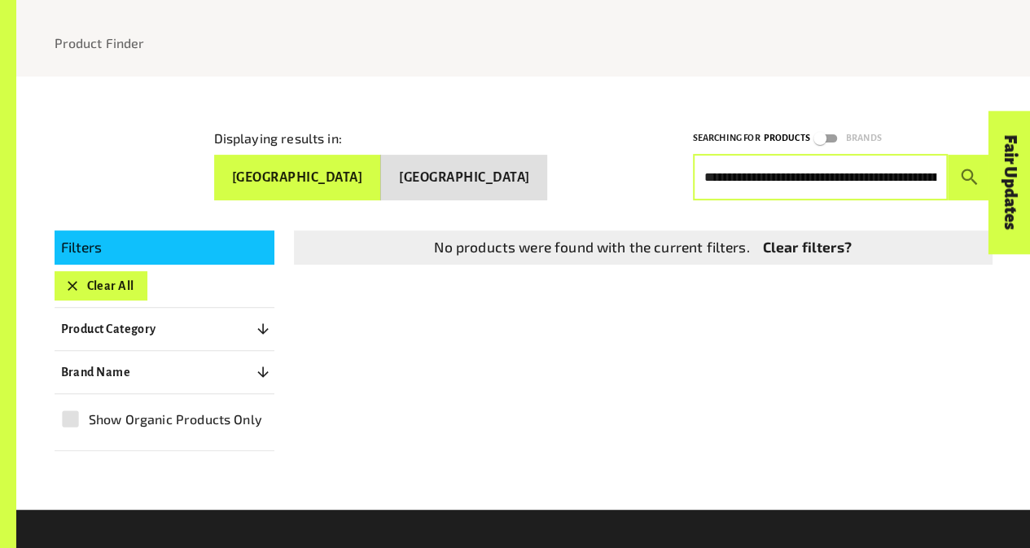
click at [920, 164] on input "**********" at bounding box center [820, 178] width 255 height 46
paste input "**********"
click at [947, 155] on button "submit" at bounding box center [969, 178] width 45 height 46
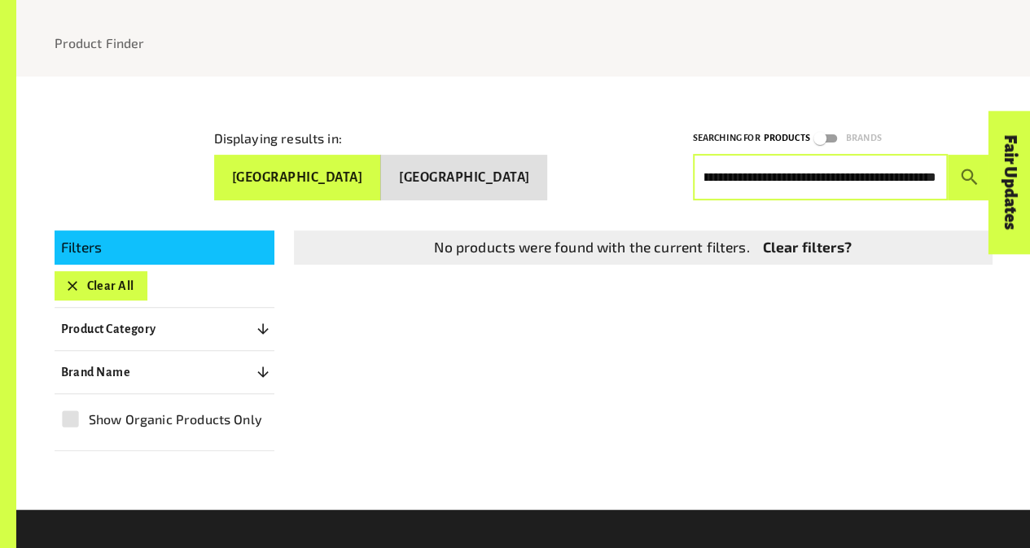
scroll to position [0, 895]
click at [947, 155] on button "submit" at bounding box center [969, 178] width 45 height 46
type input "*"
paste input "**********"
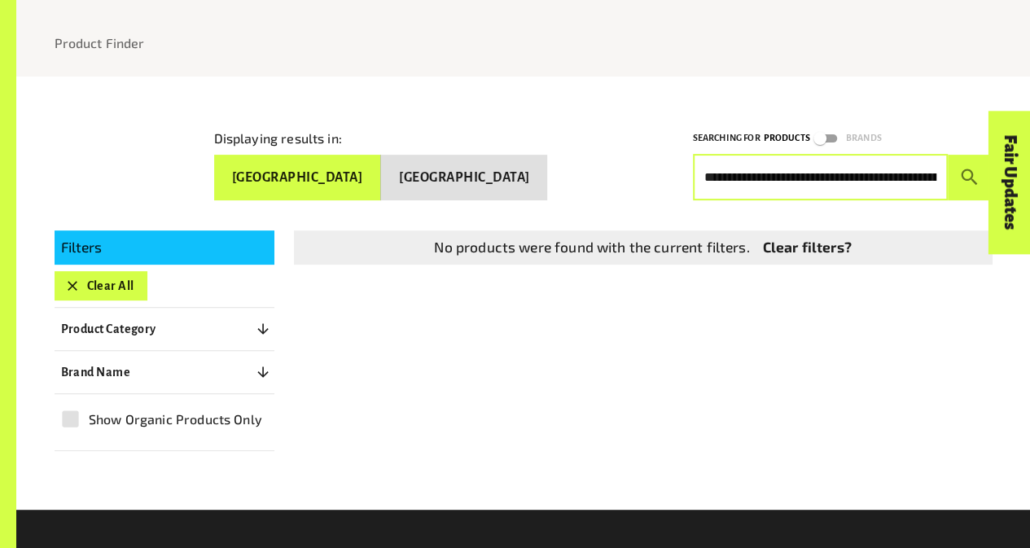
scroll to position [0, 1284]
type input "**********"
click at [822, 159] on input "**********" at bounding box center [820, 178] width 255 height 46
paste input "**********"
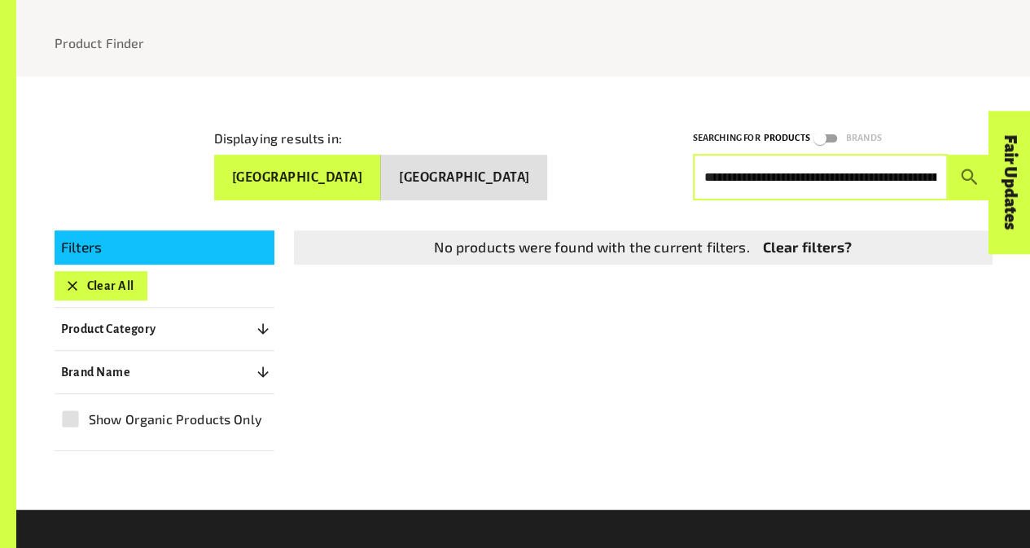
type input "**********"
click at [947, 155] on button "submit" at bounding box center [969, 178] width 45 height 46
click at [874, 181] on input "**********" at bounding box center [820, 178] width 255 height 46
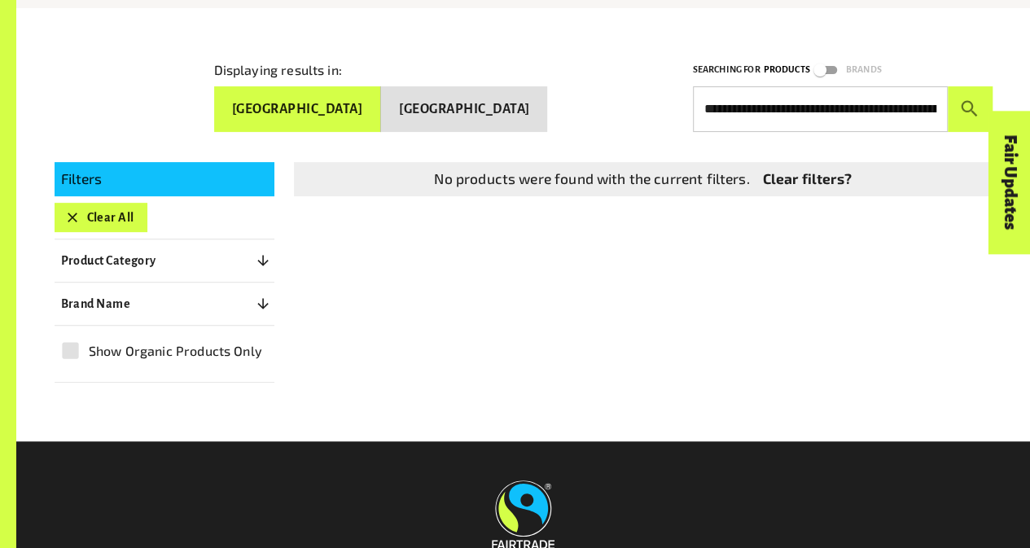
scroll to position [243, 0]
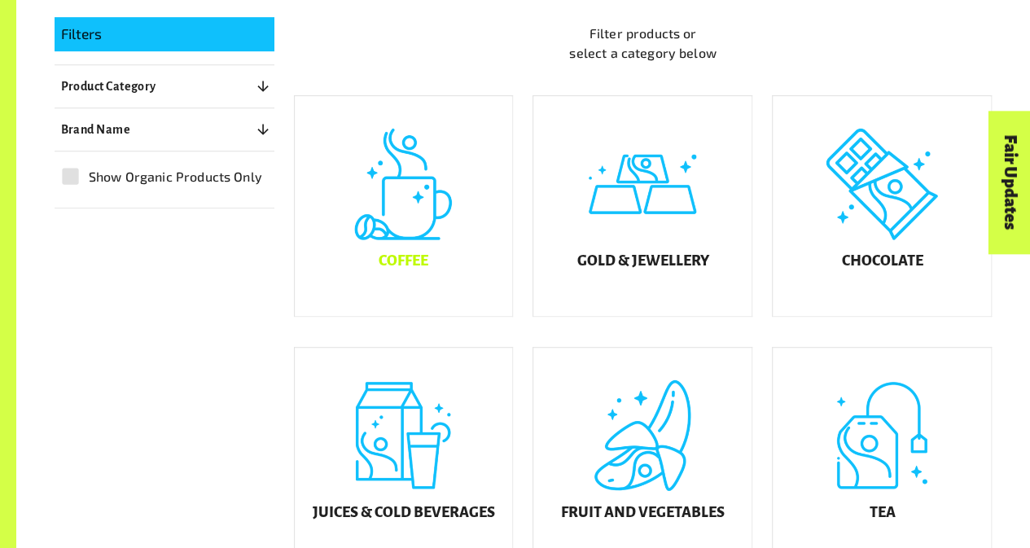
click at [457, 232] on div "Coffee" at bounding box center [404, 206] width 218 height 220
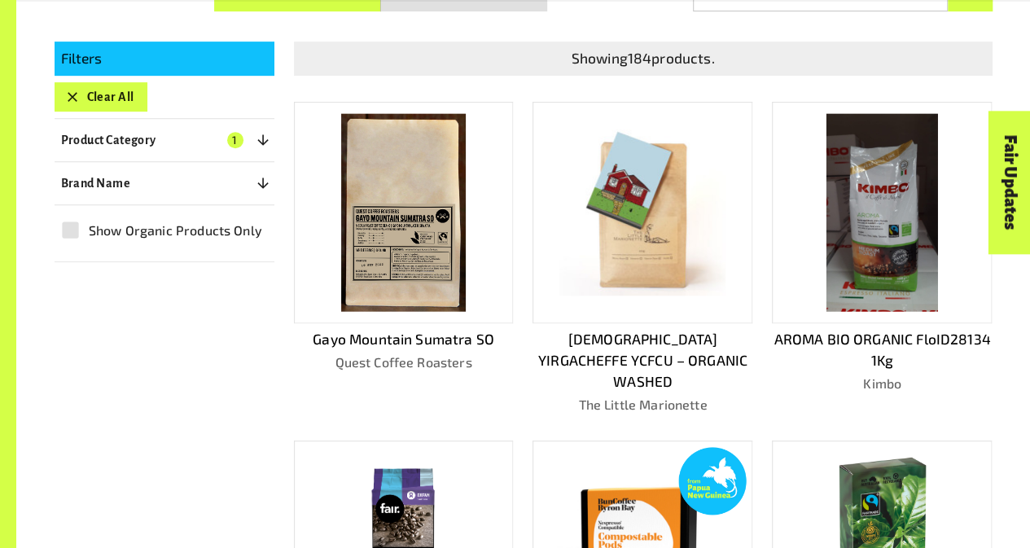
scroll to position [464, 0]
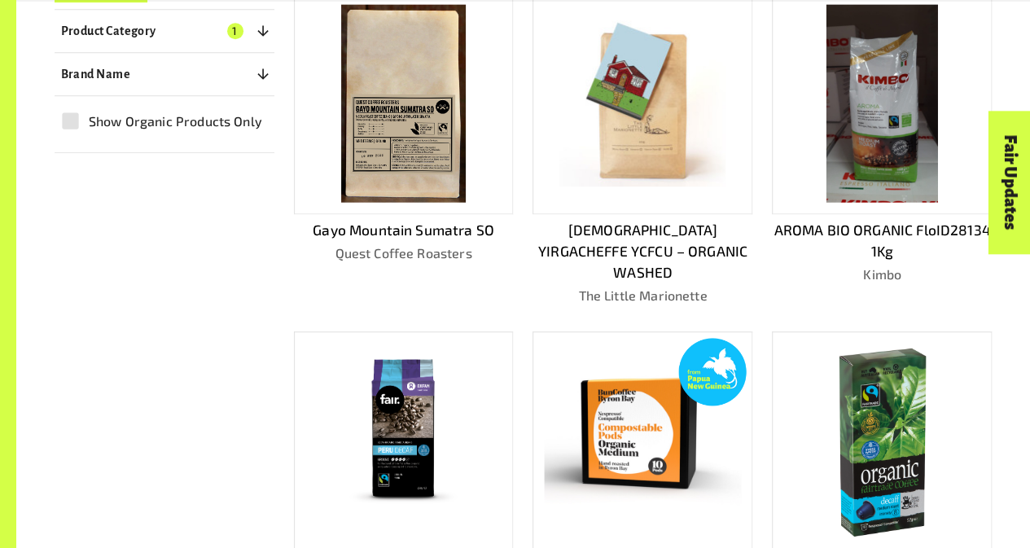
click at [410, 103] on img at bounding box center [403, 103] width 124 height 198
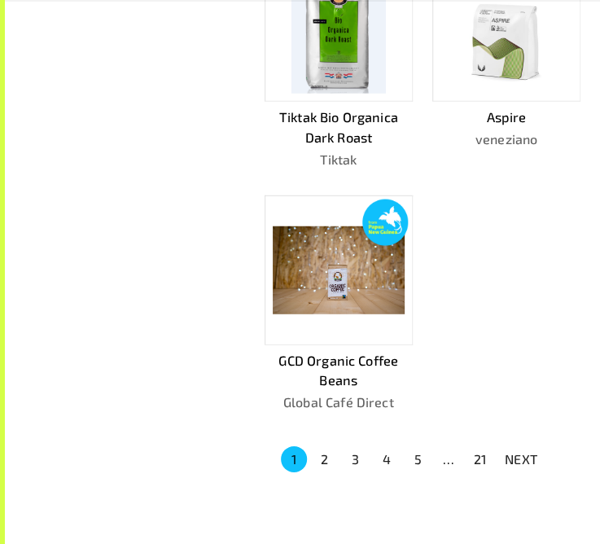
scroll to position [1386, 0]
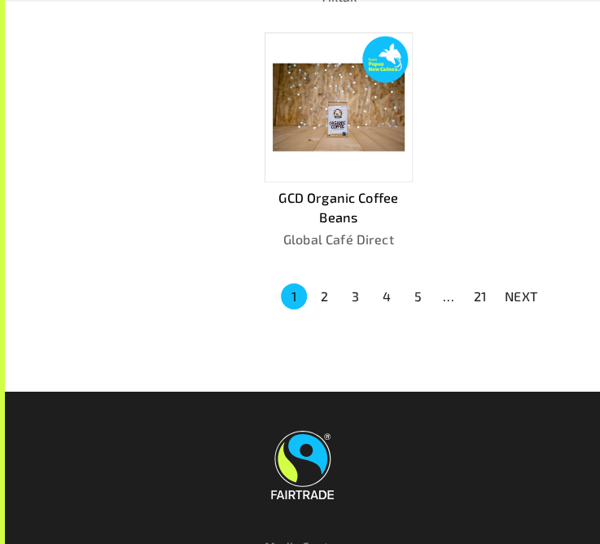
click at [324, 294] on button "2" at bounding box center [325, 296] width 26 height 26
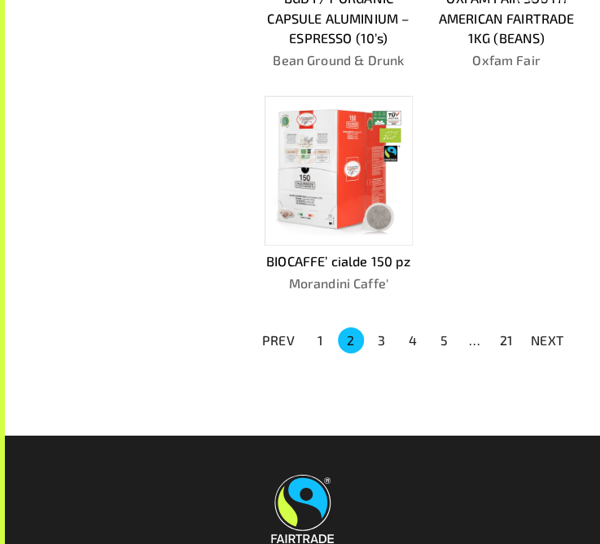
scroll to position [1302, 0]
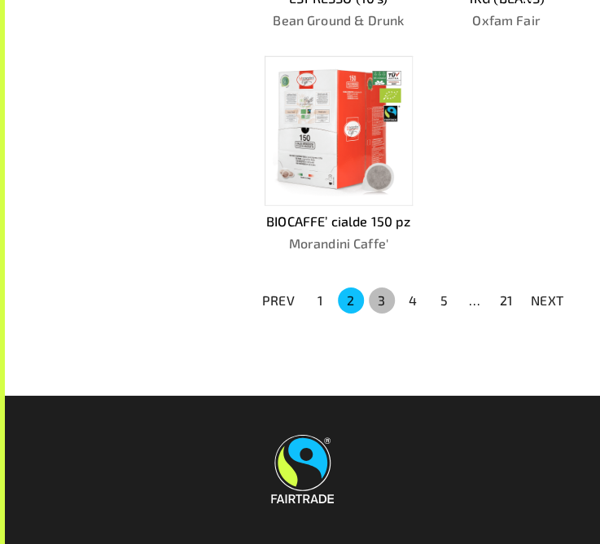
click at [378, 287] on button "3" at bounding box center [382, 300] width 26 height 26
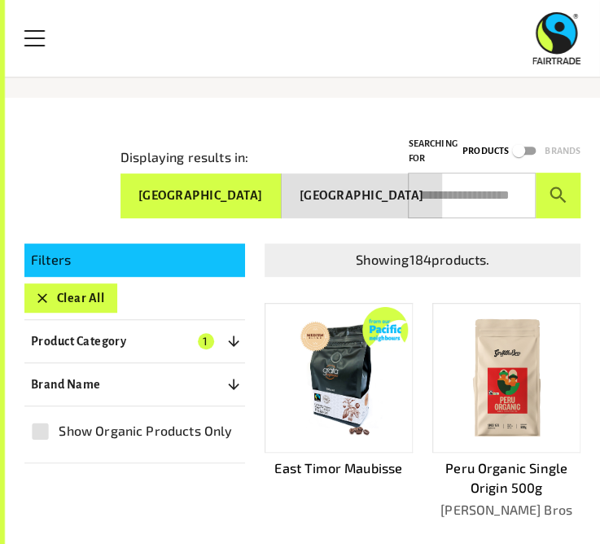
scroll to position [0, 0]
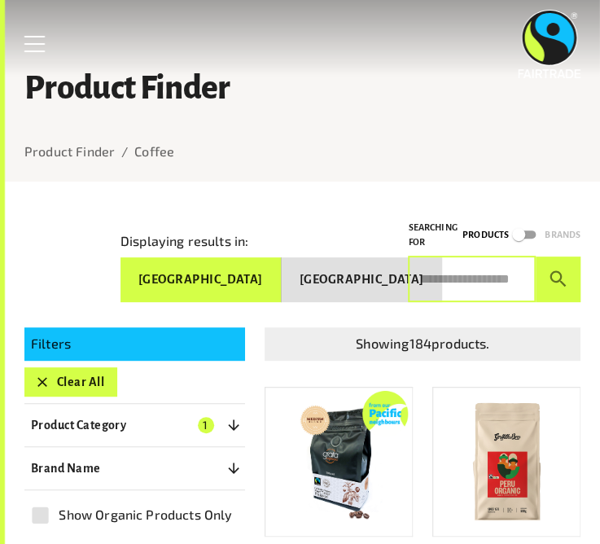
paste input "**********"
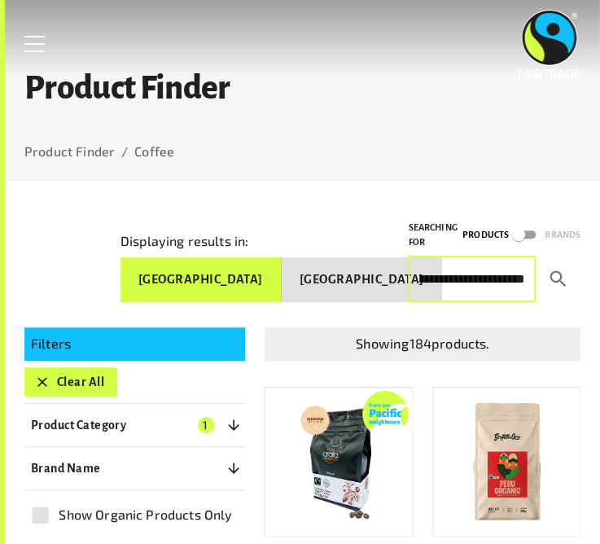
type input "**********"
click at [552, 279] on icon "submit" at bounding box center [558, 279] width 22 height 22
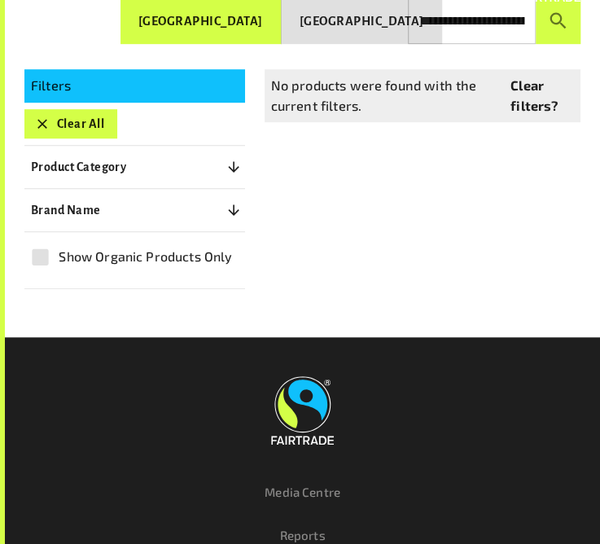
scroll to position [326, 0]
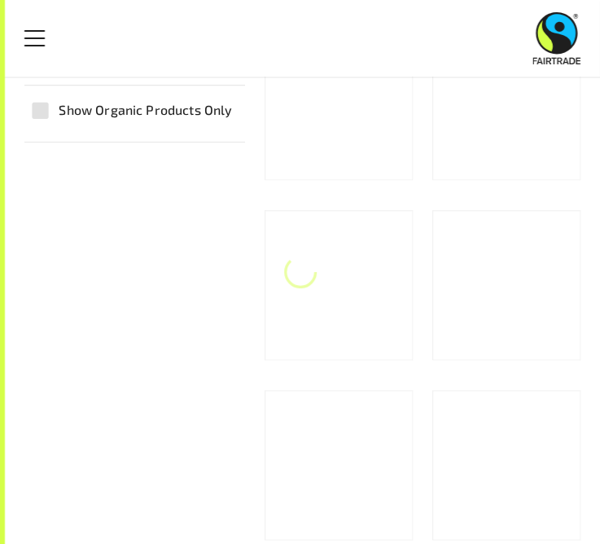
scroll to position [379, 0]
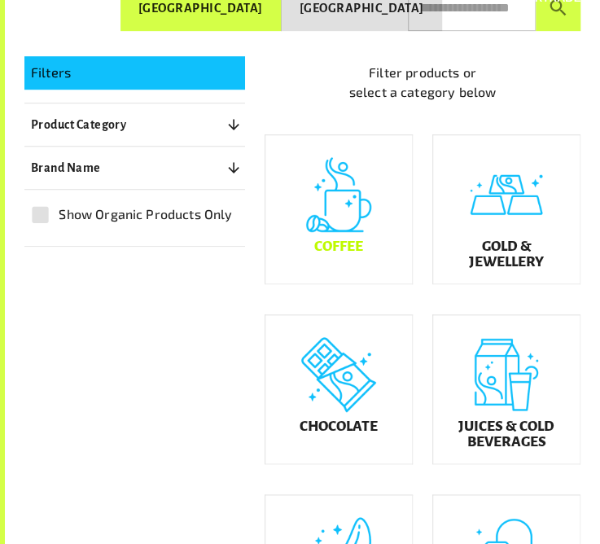
scroll to position [326, 0]
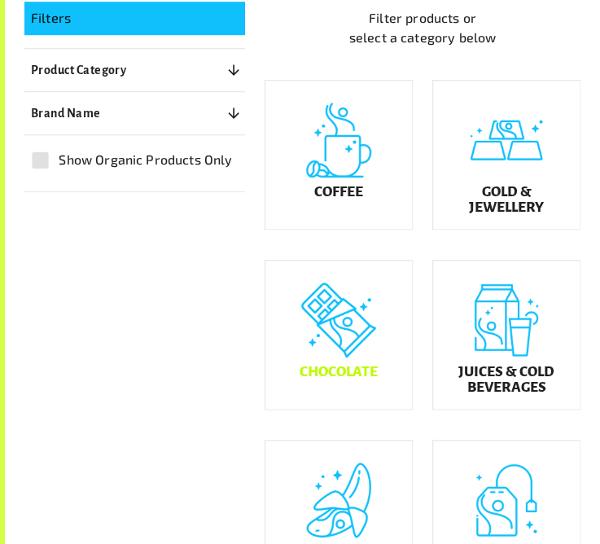
click at [389, 348] on div "Chocolate" at bounding box center [338, 334] width 147 height 148
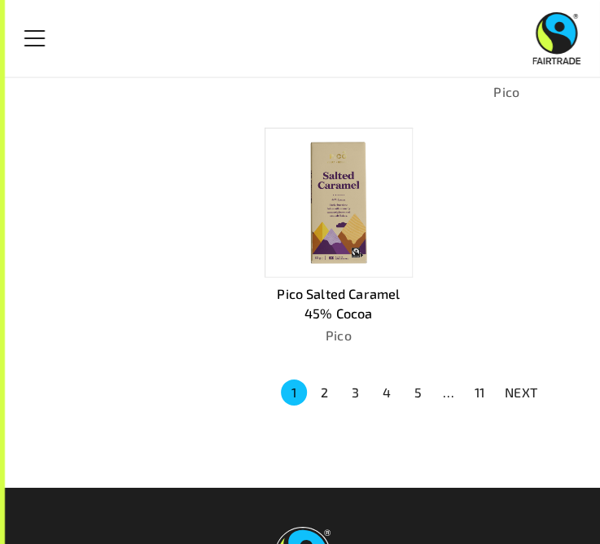
scroll to position [1268, 0]
